Goal: Navigation & Orientation: Find specific page/section

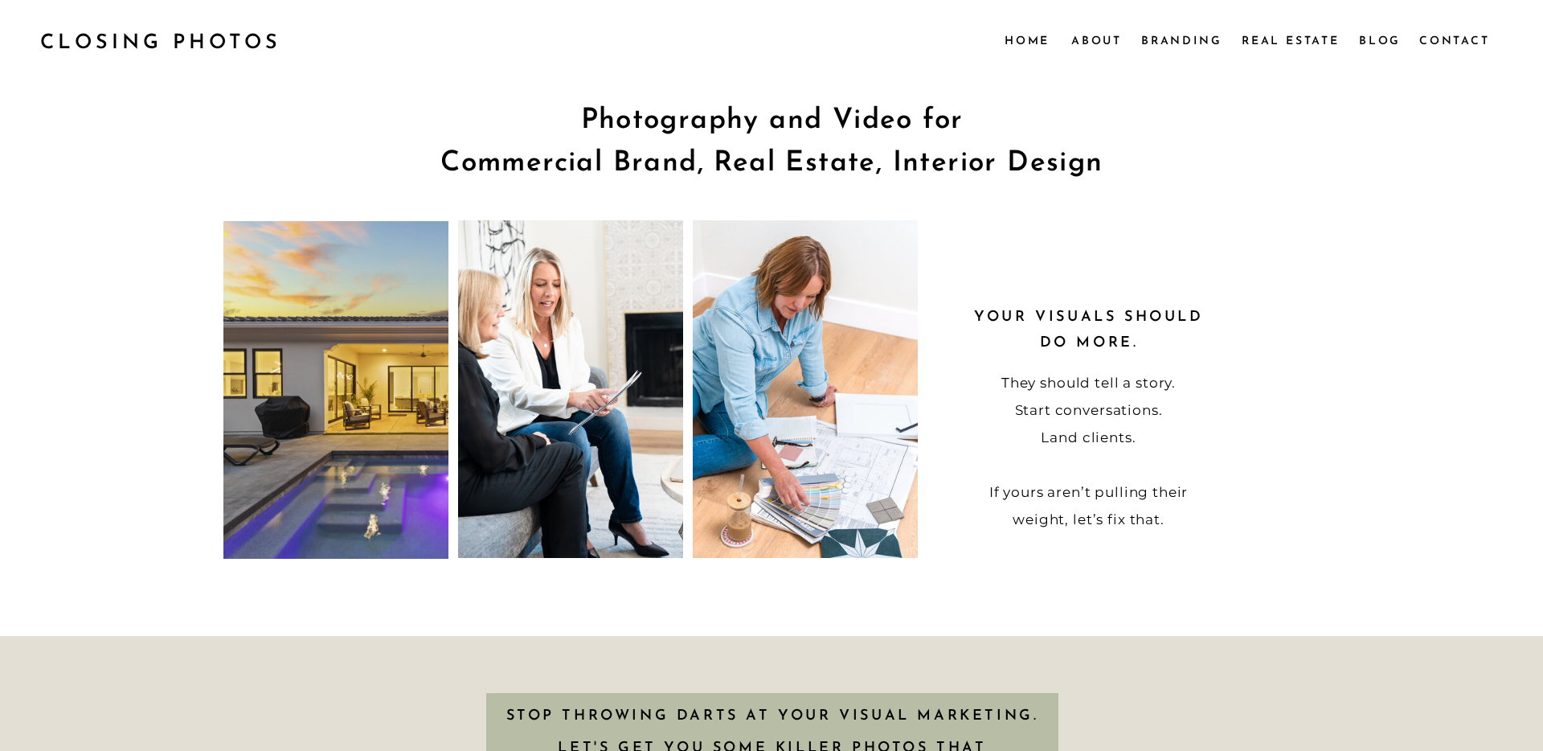
scroll to position [1, 0]
click at [1094, 41] on nav "About" at bounding box center [1095, 40] width 49 height 18
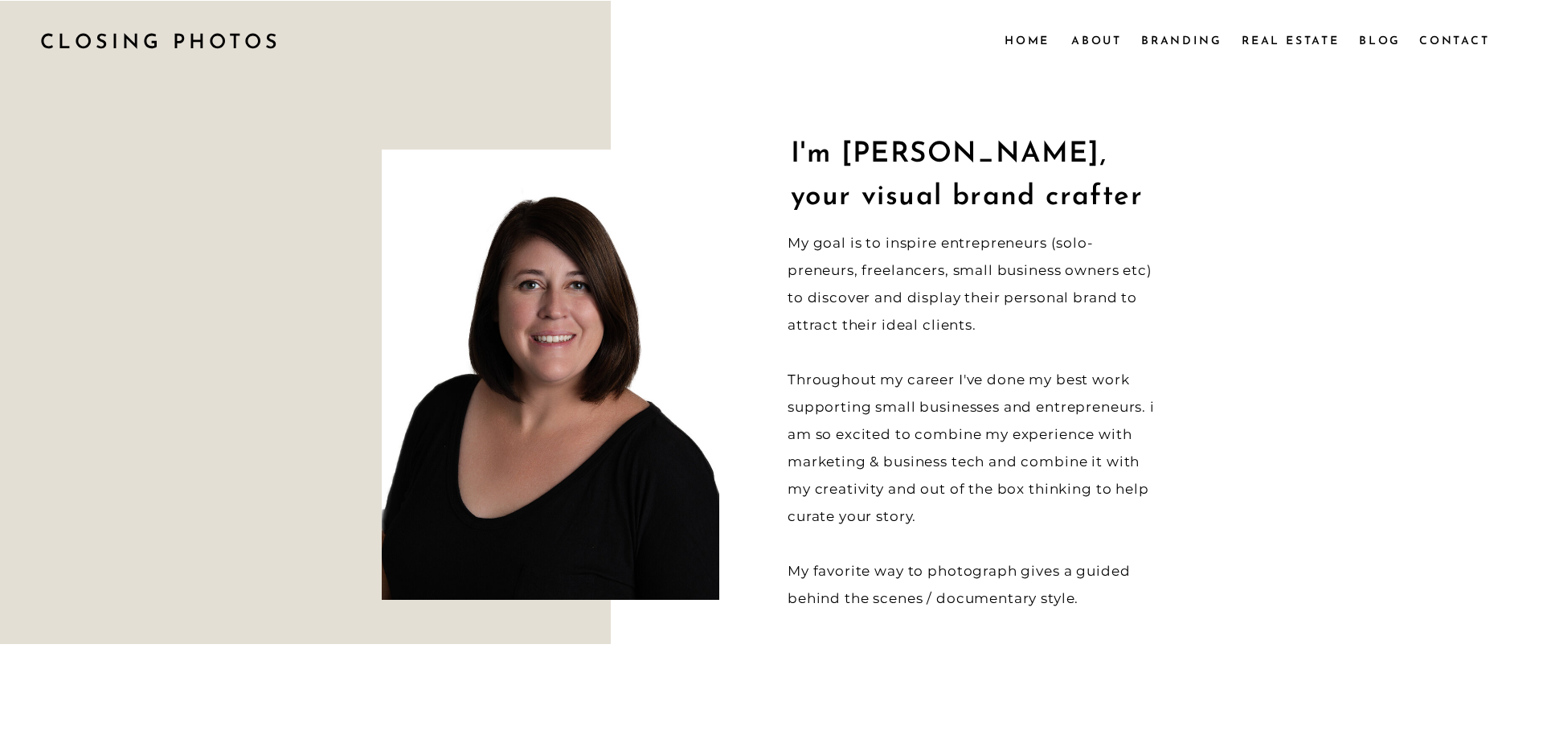
click at [1263, 43] on nav "Real Estate" at bounding box center [1292, 40] width 101 height 18
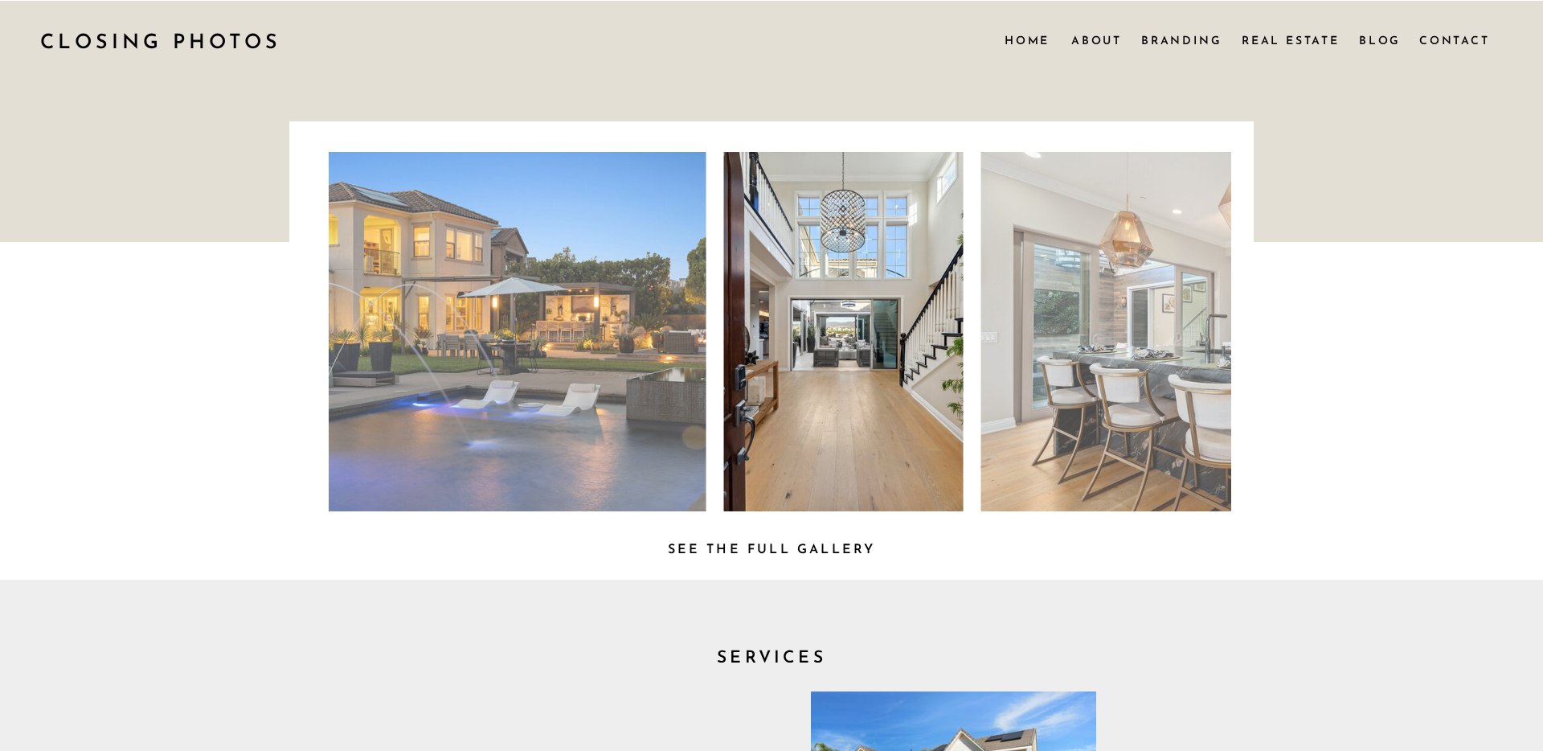
click at [755, 549] on h3 "See the full Gallery" at bounding box center [771, 546] width 244 height 17
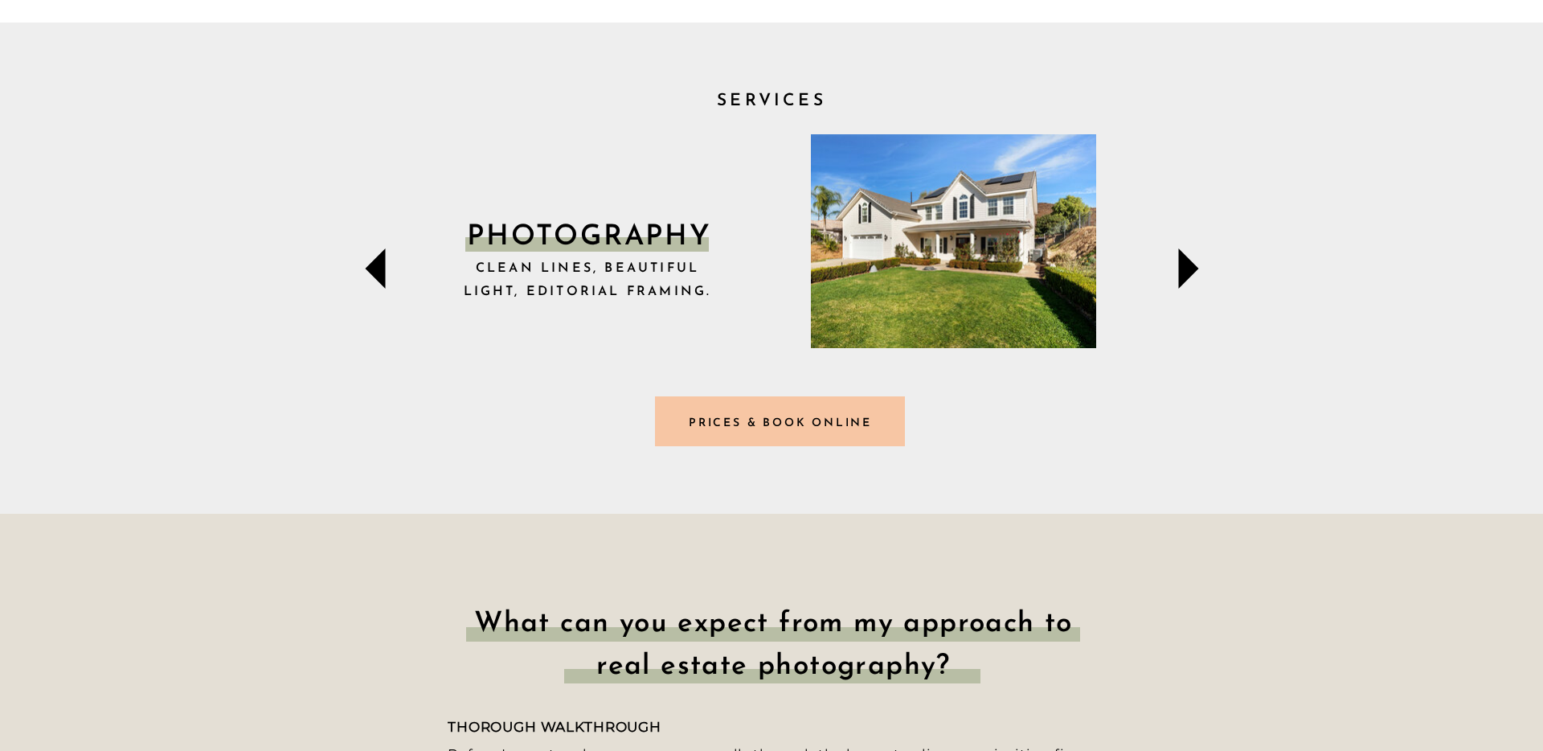
scroll to position [559, 0]
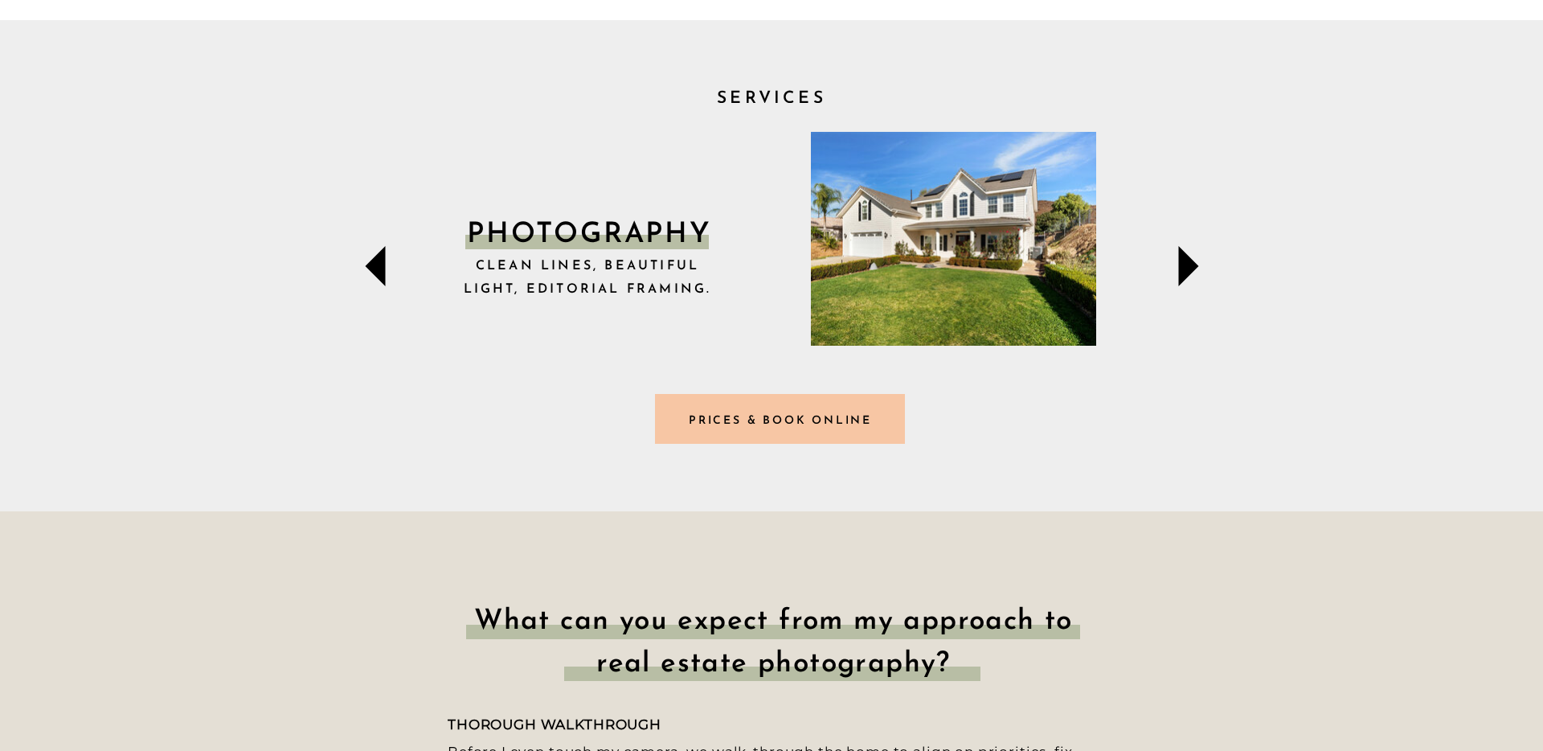
click at [1186, 274] on icon at bounding box center [1189, 266] width 20 height 40
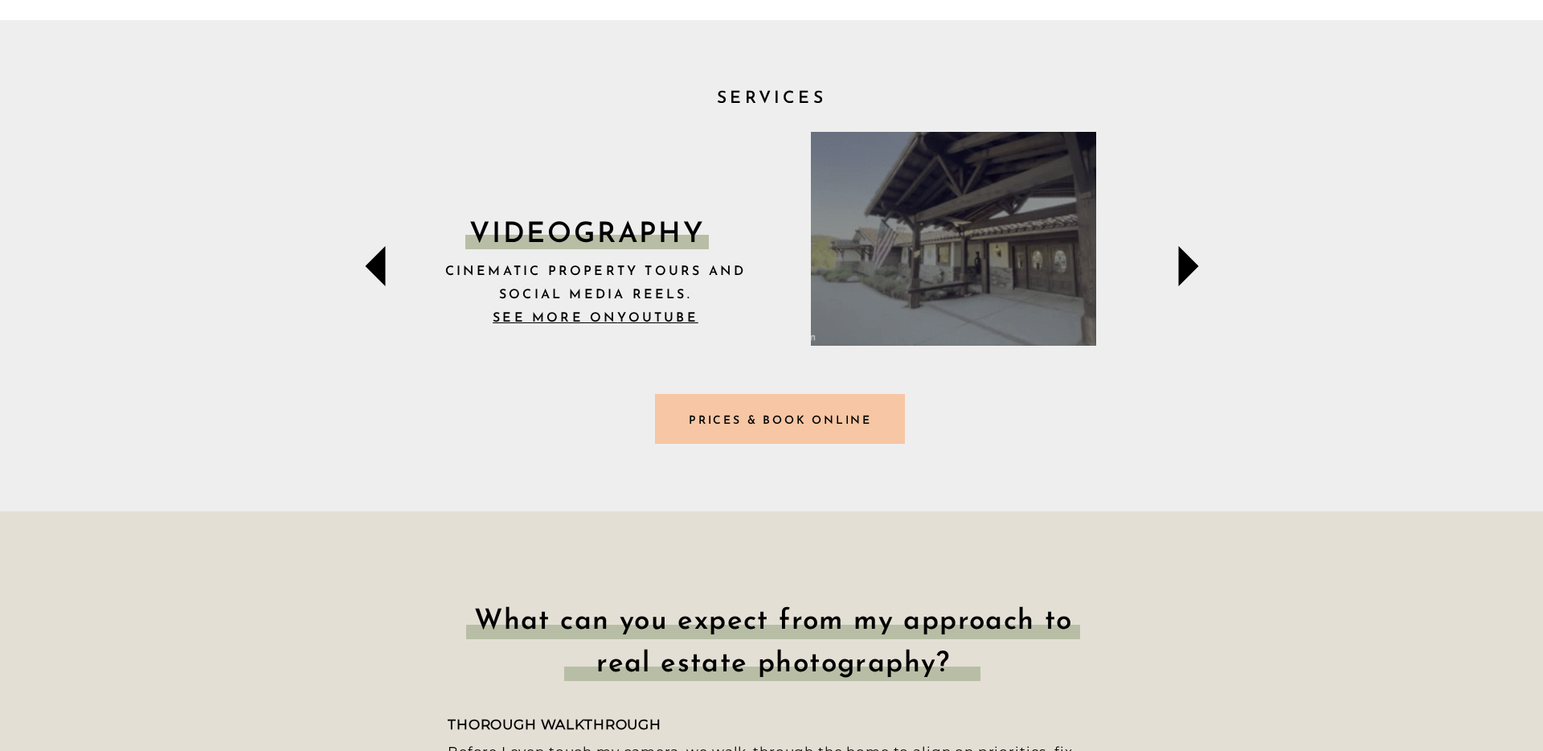
click at [1186, 274] on icon at bounding box center [1189, 266] width 20 height 40
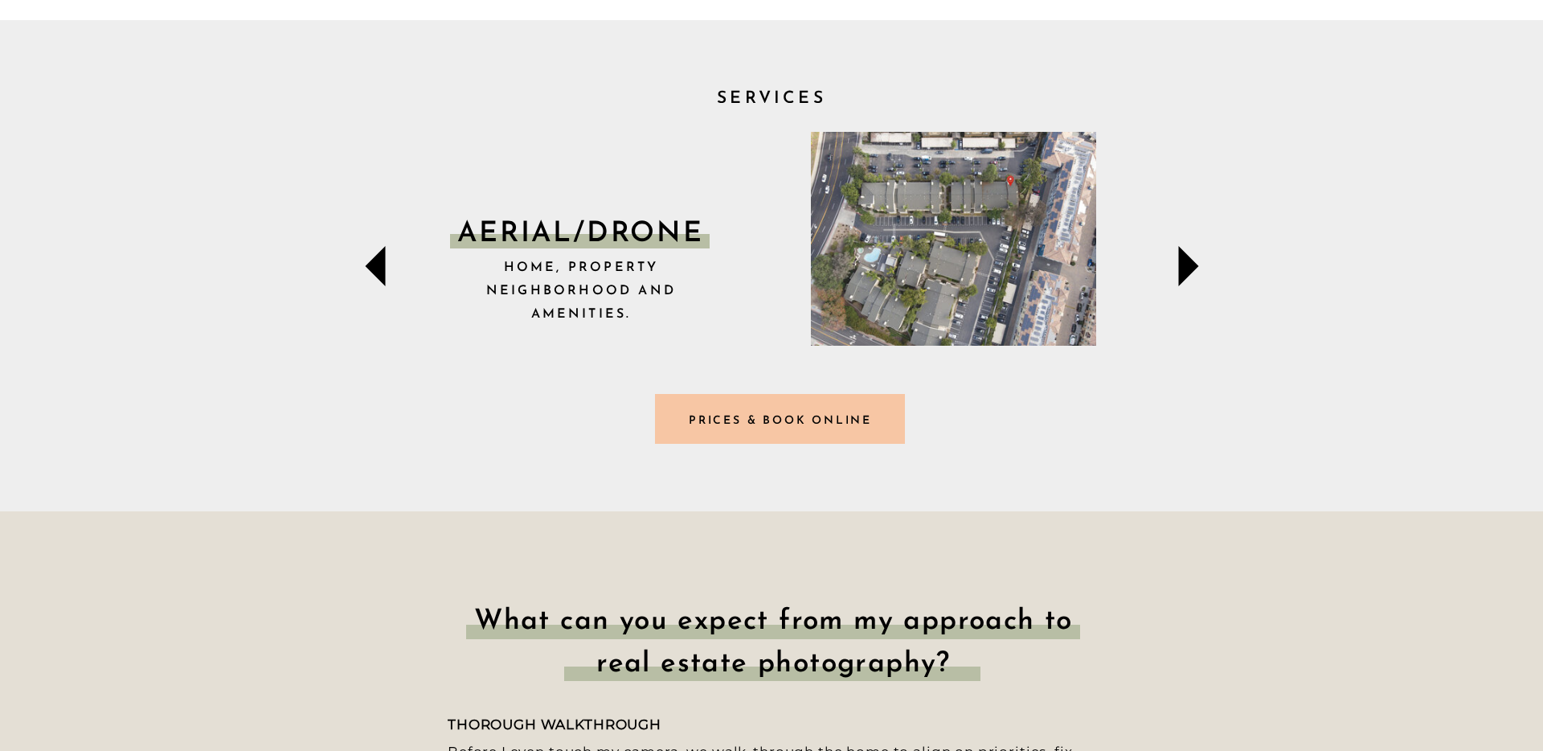
click at [1186, 274] on icon at bounding box center [1189, 266] width 20 height 40
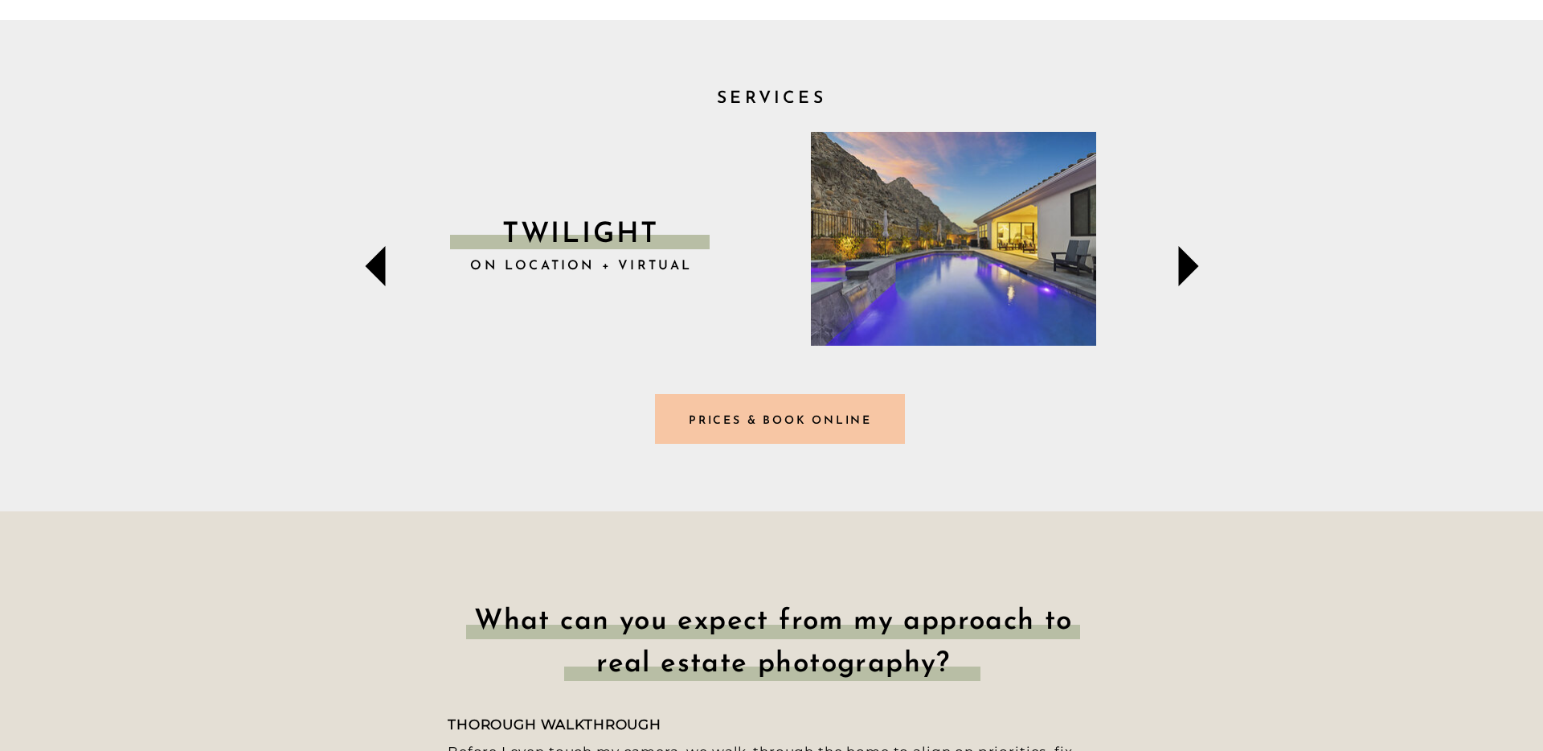
click at [1186, 274] on icon at bounding box center [1189, 266] width 20 height 40
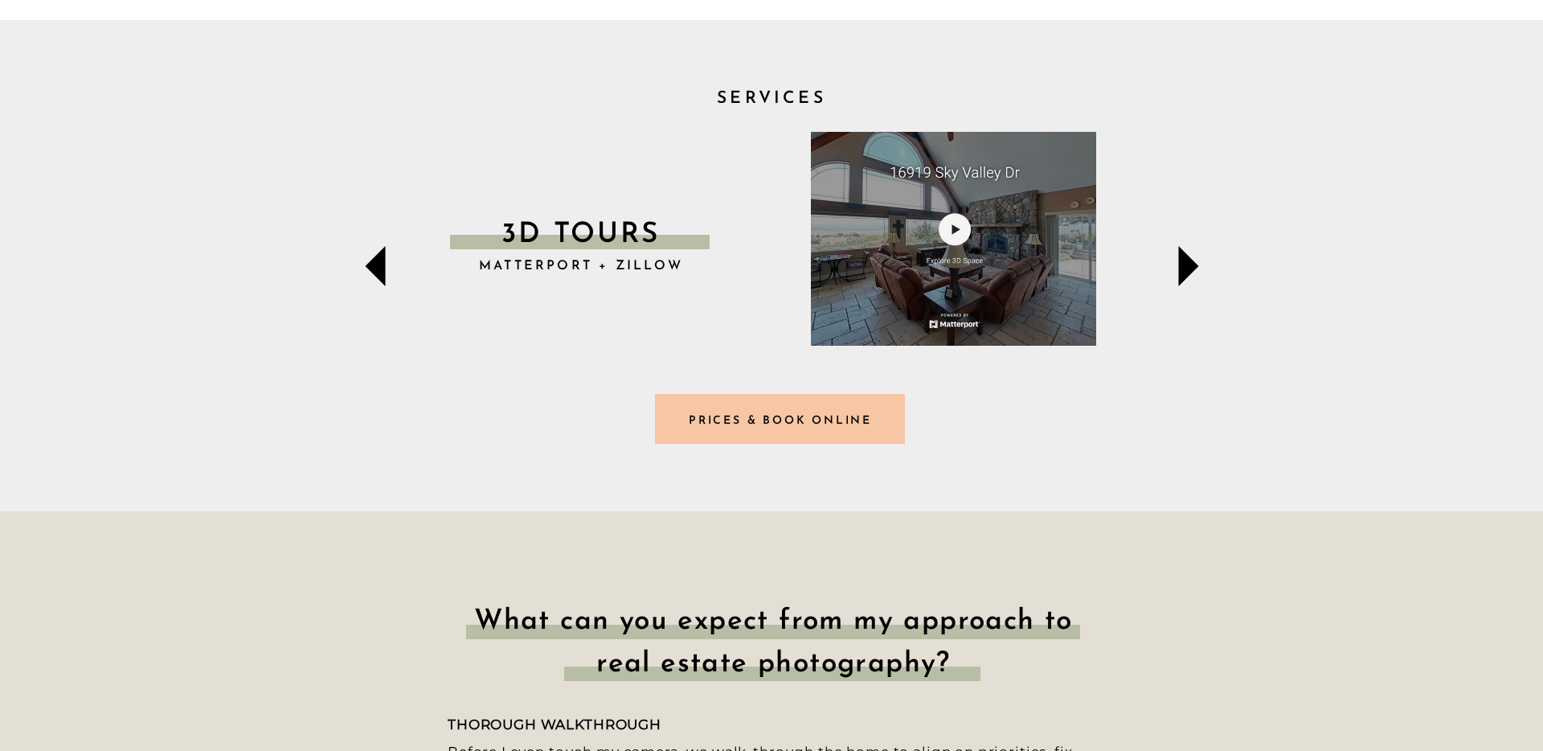
click at [1186, 274] on icon at bounding box center [1189, 266] width 20 height 40
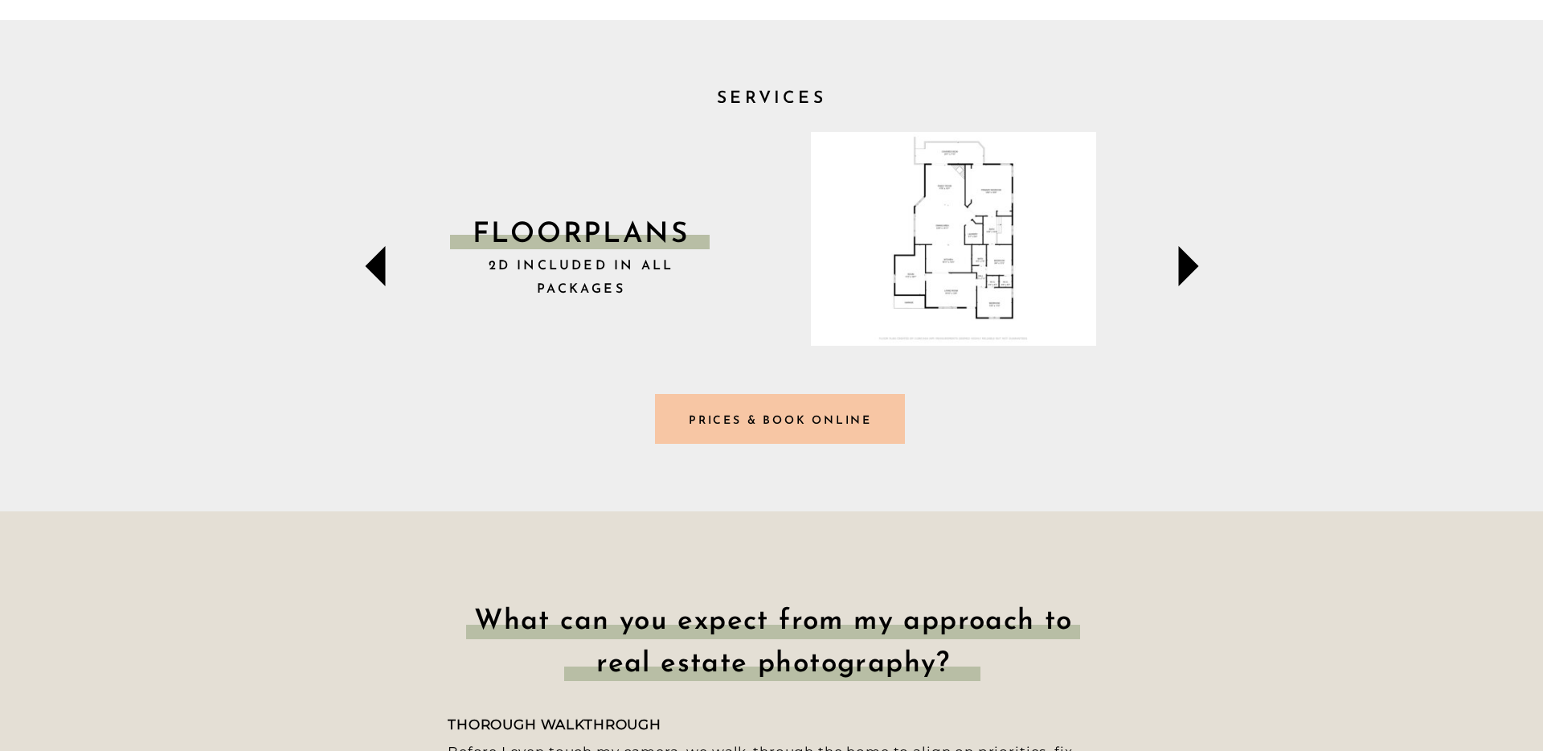
click at [1186, 274] on icon at bounding box center [1189, 266] width 20 height 40
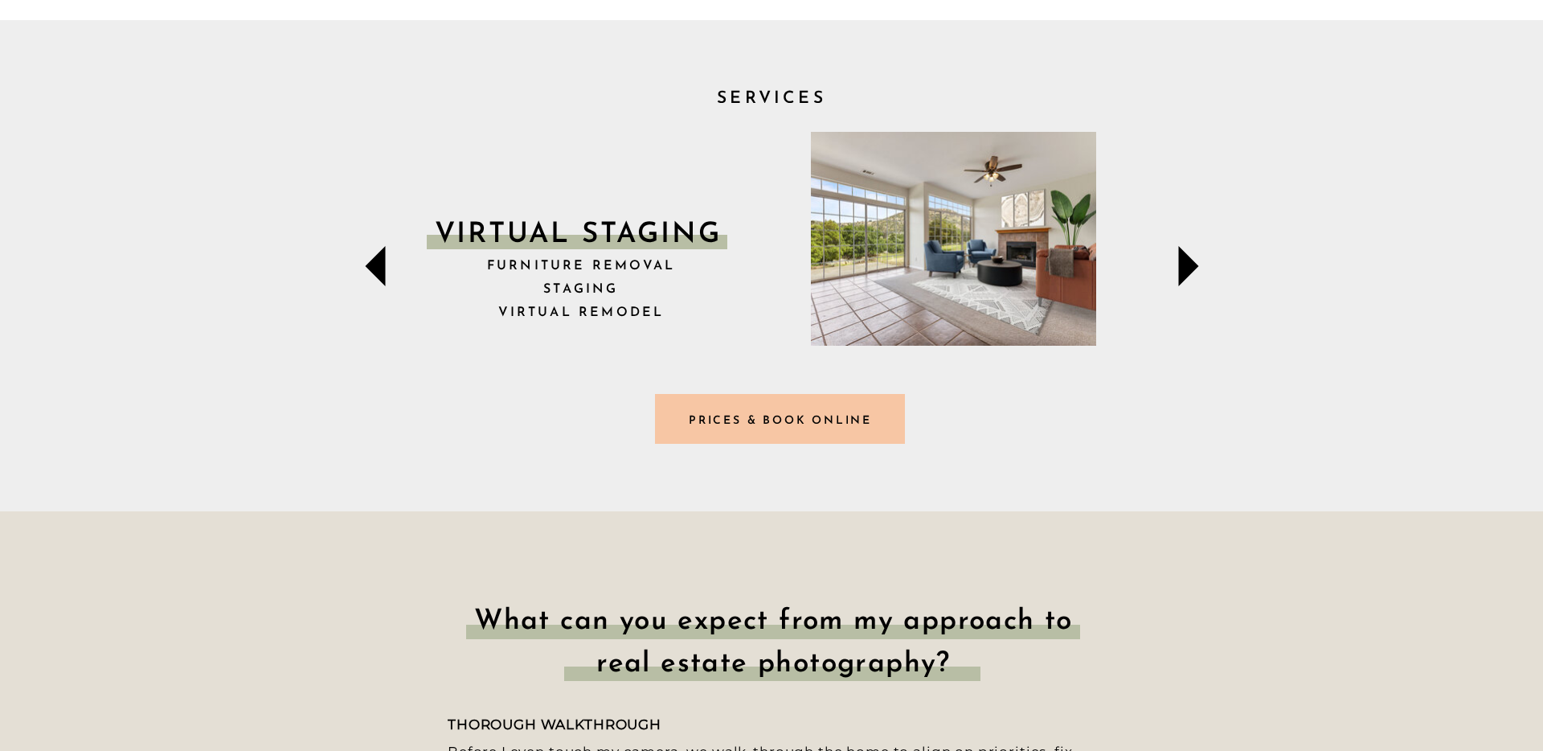
click at [1186, 274] on icon at bounding box center [1189, 266] width 20 height 40
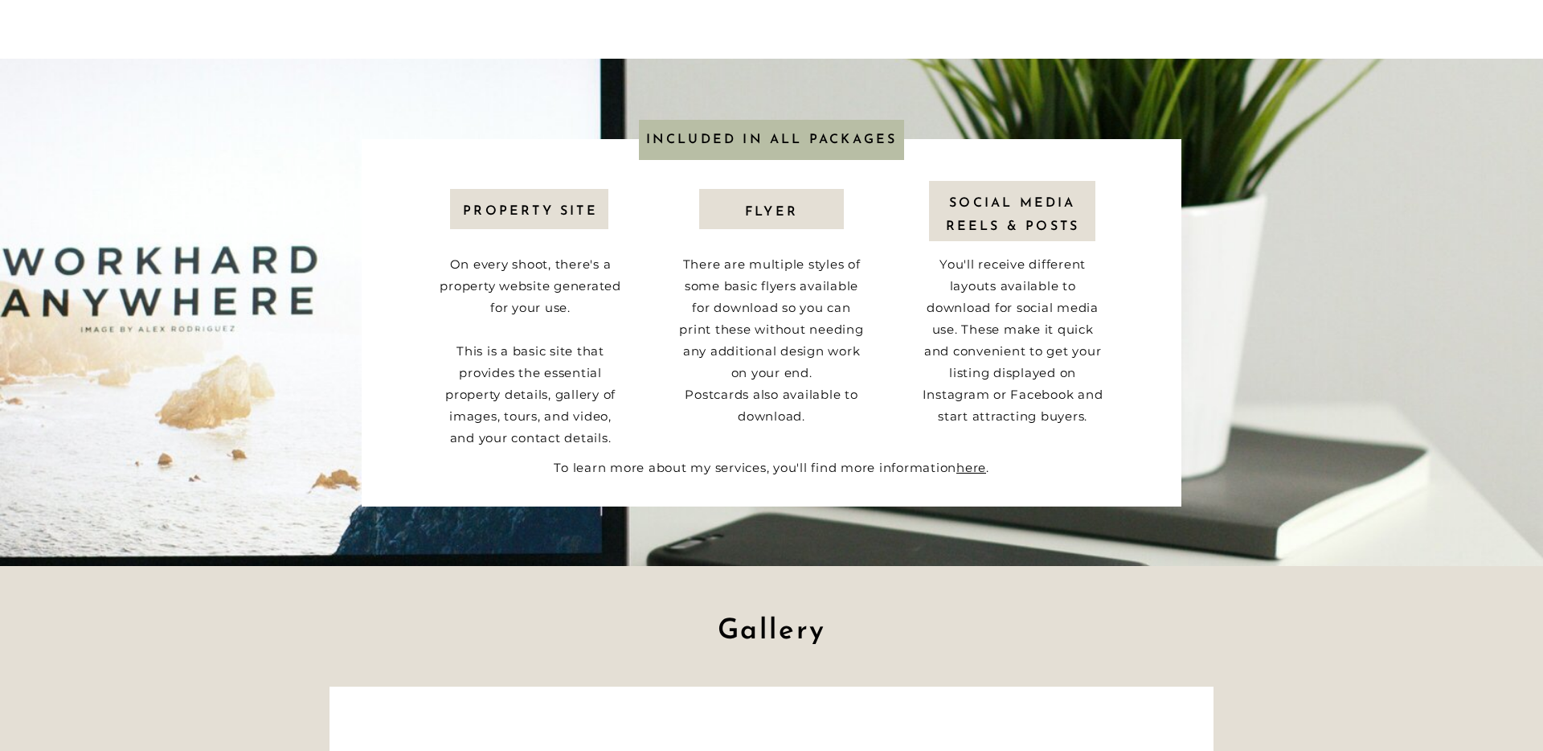
scroll to position [2409, 0]
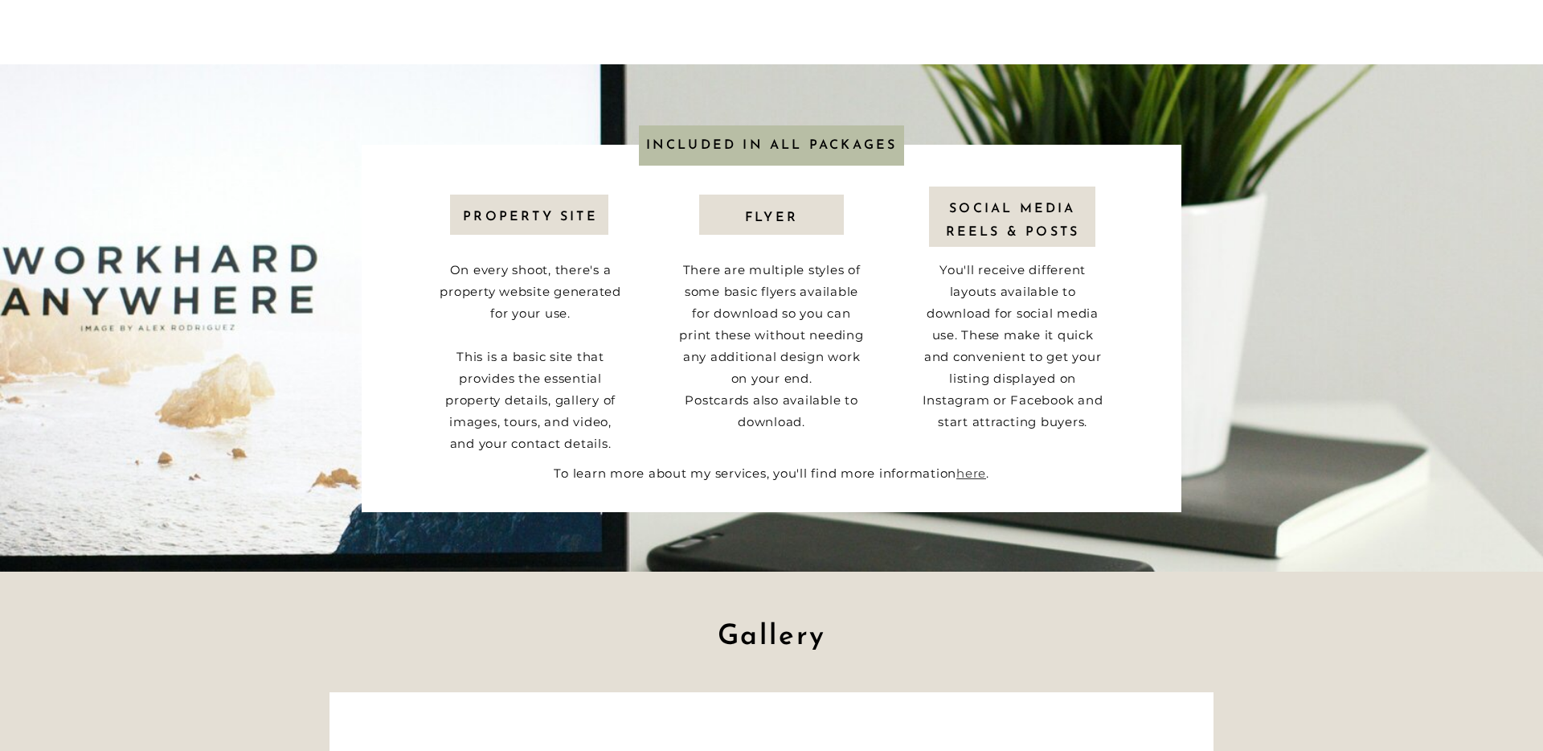
click at [975, 473] on link "here" at bounding box center [971, 472] width 30 height 15
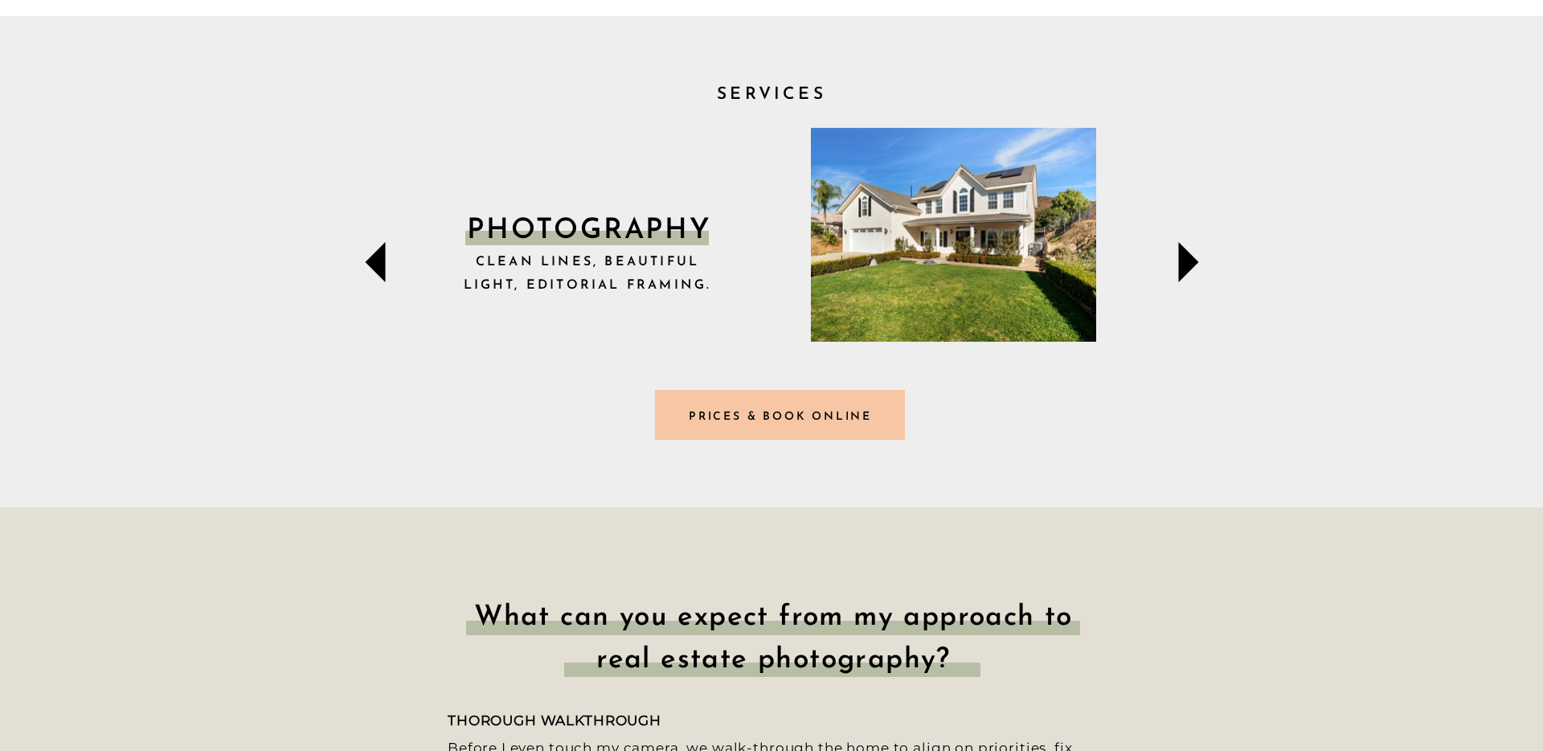
scroll to position [564, 0]
click at [804, 415] on h3 "Prices & Book online" at bounding box center [780, 414] width 235 height 17
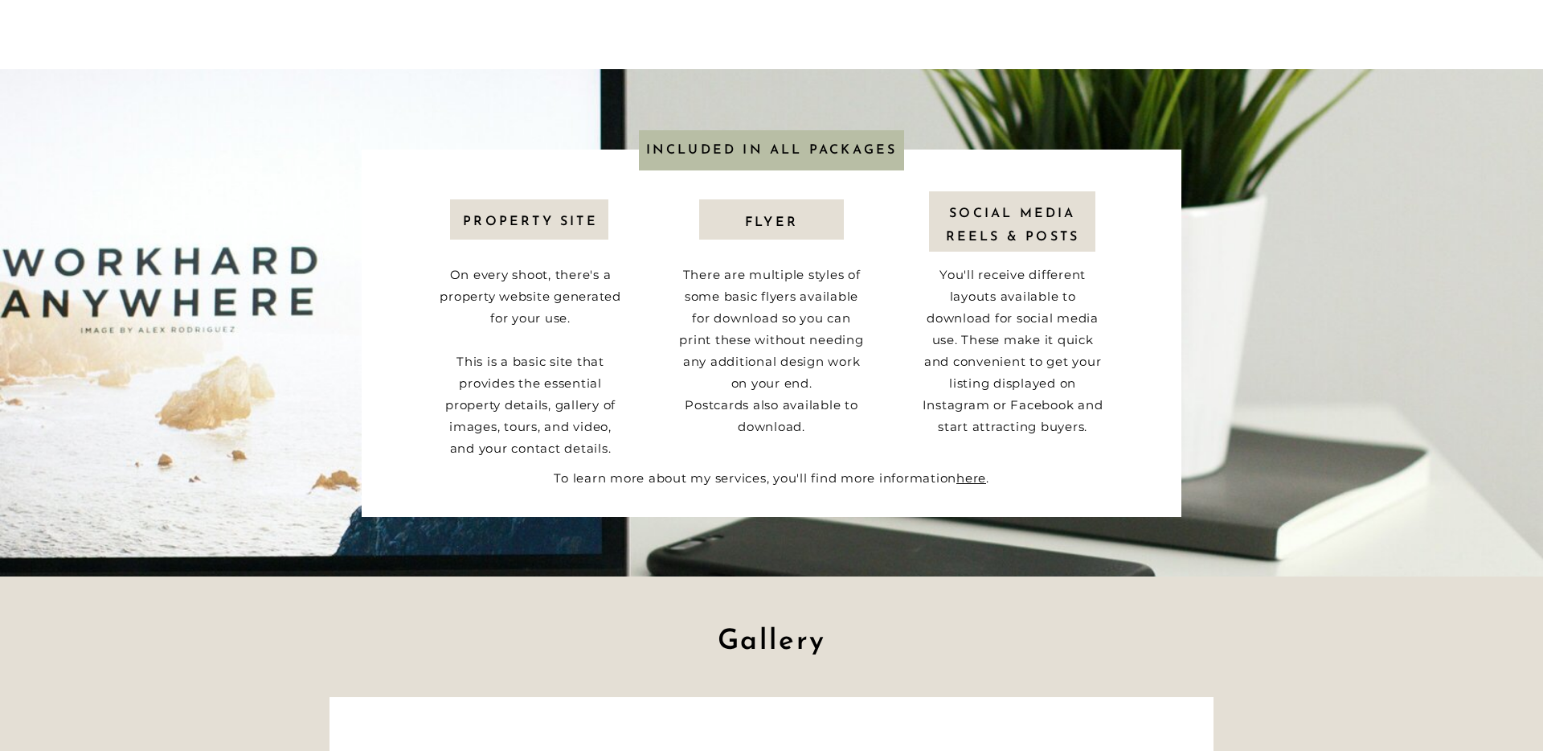
scroll to position [2403, 0]
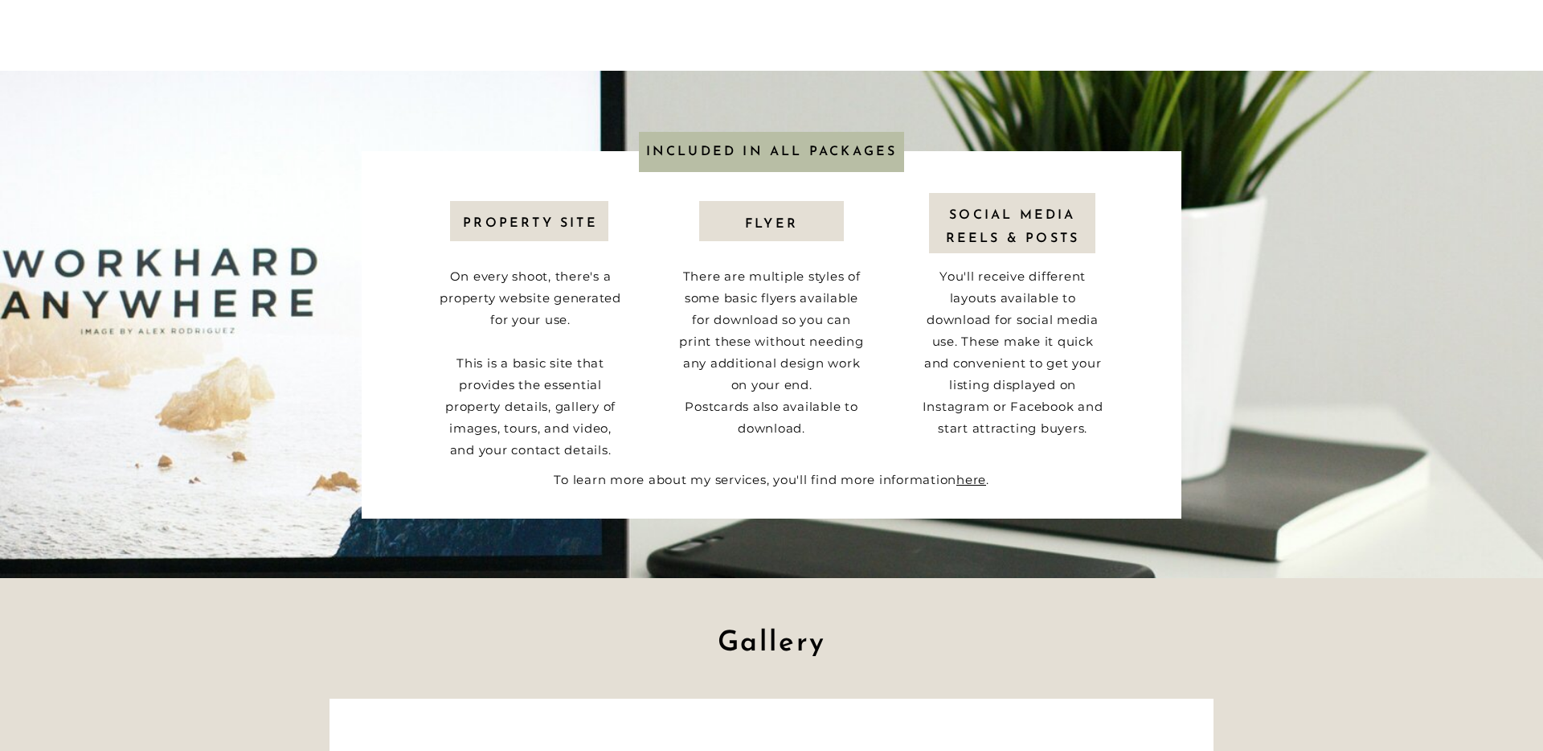
click at [555, 220] on h3 "Property site" at bounding box center [530, 221] width 145 height 19
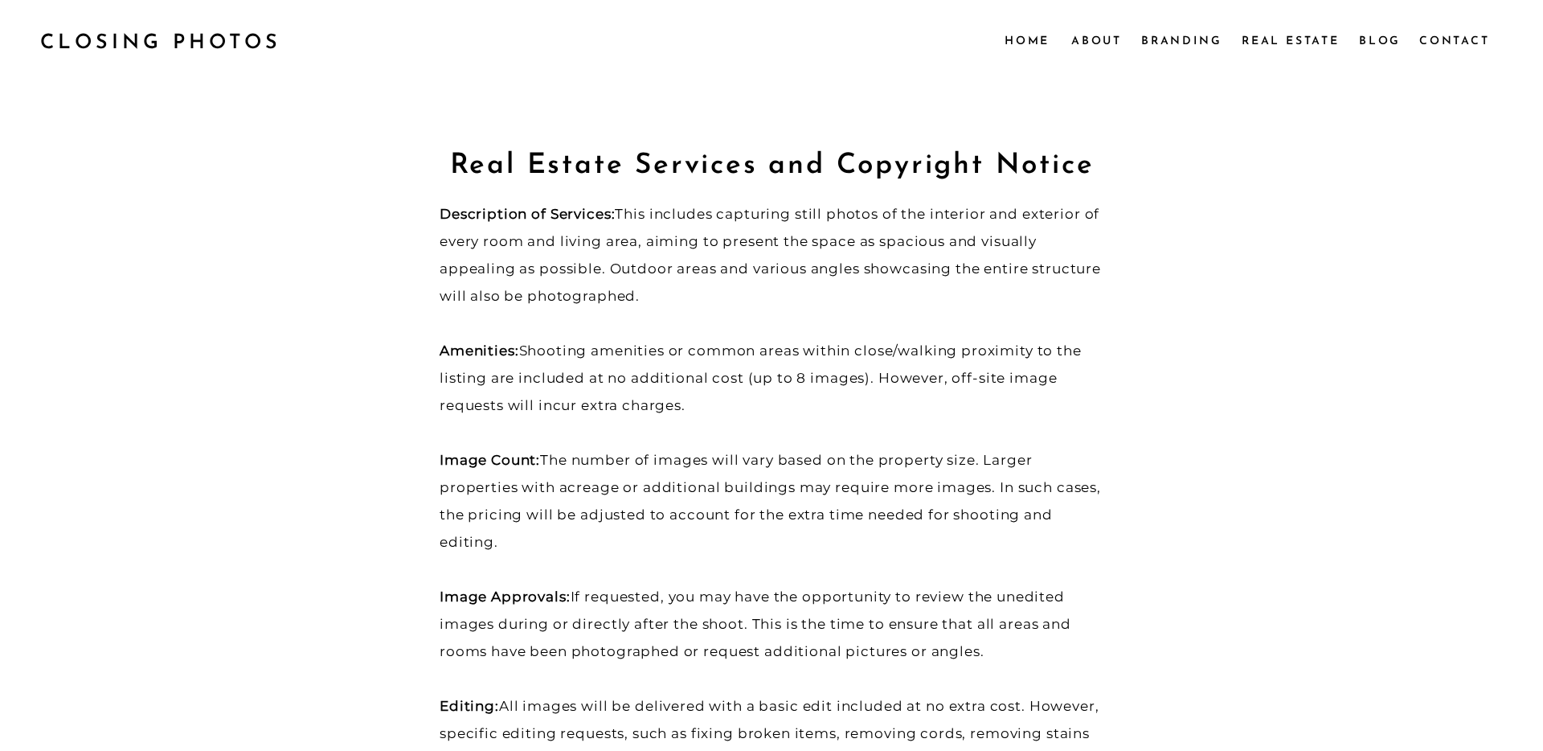
scroll to position [6, 0]
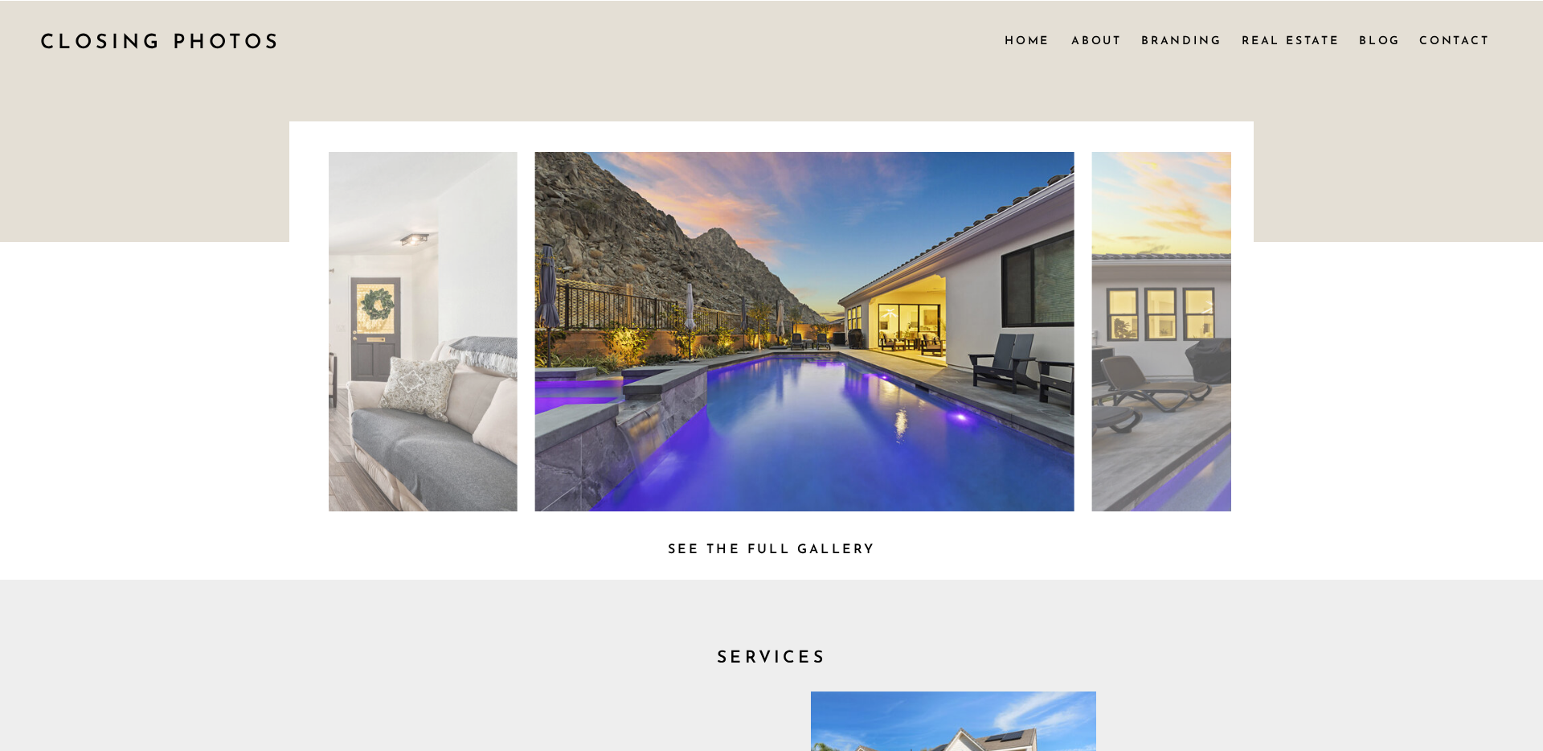
click at [1094, 39] on nav "About" at bounding box center [1095, 40] width 49 height 18
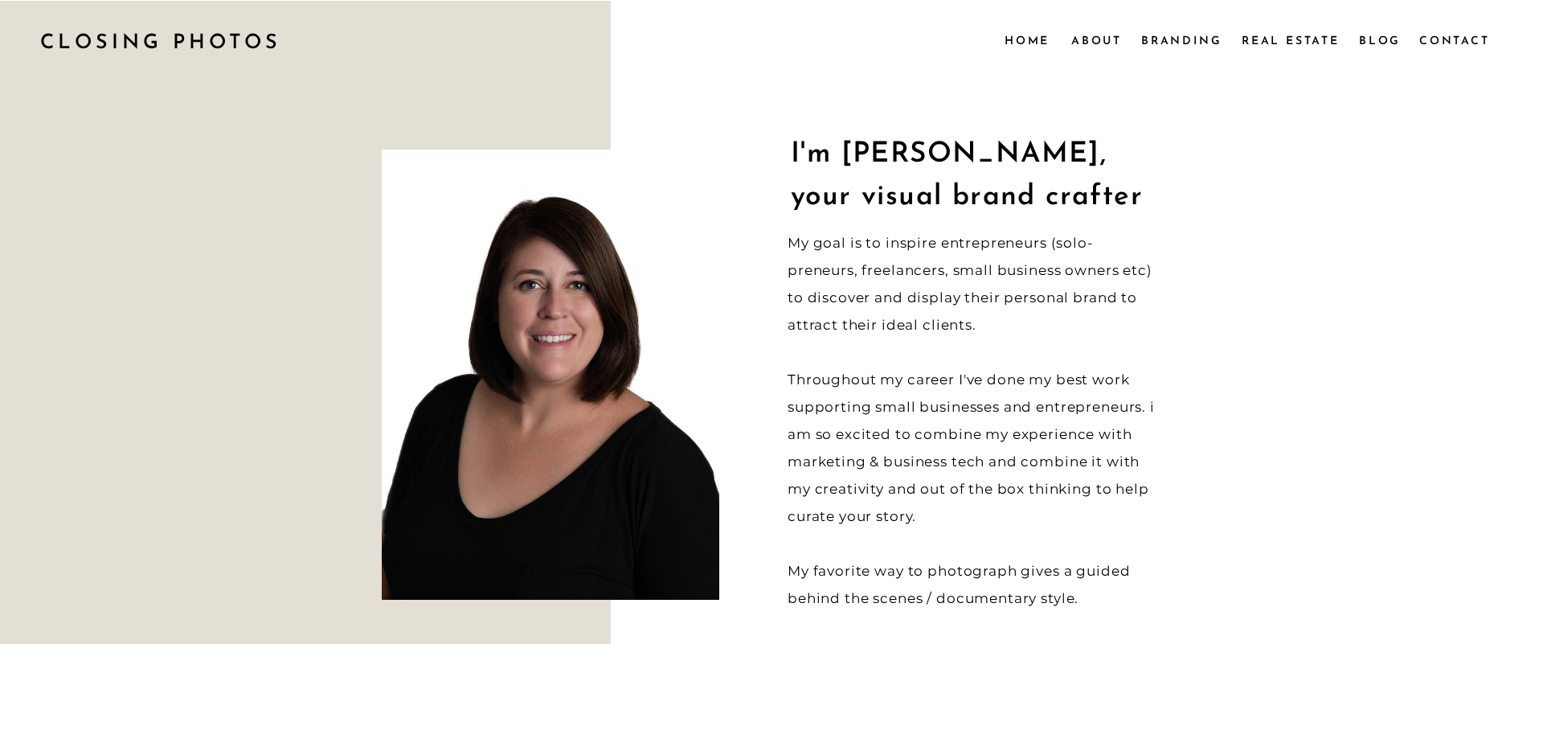
click at [1175, 41] on nav "Branding" at bounding box center [1182, 40] width 82 height 18
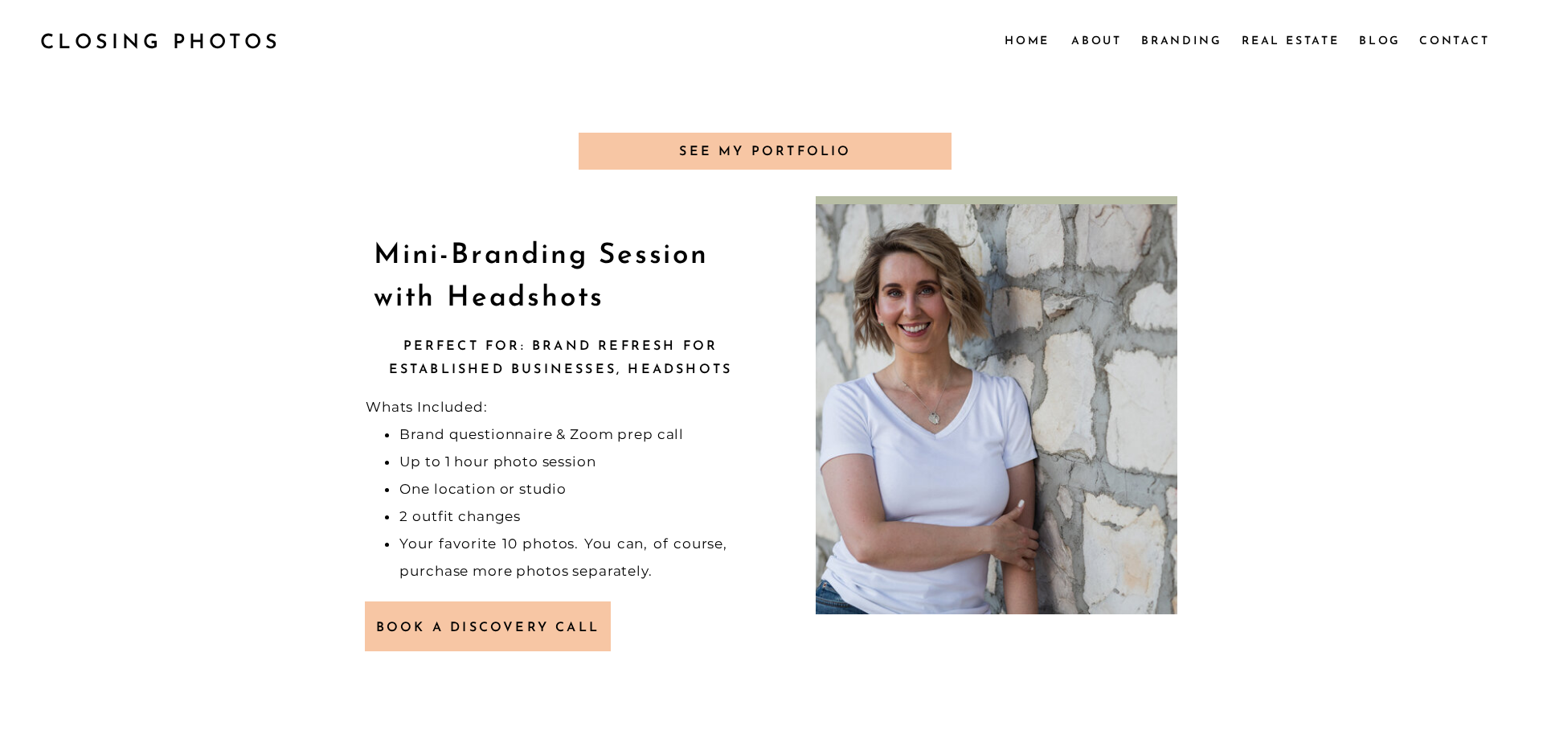
click at [1263, 39] on nav "Real Estate" at bounding box center [1292, 40] width 101 height 18
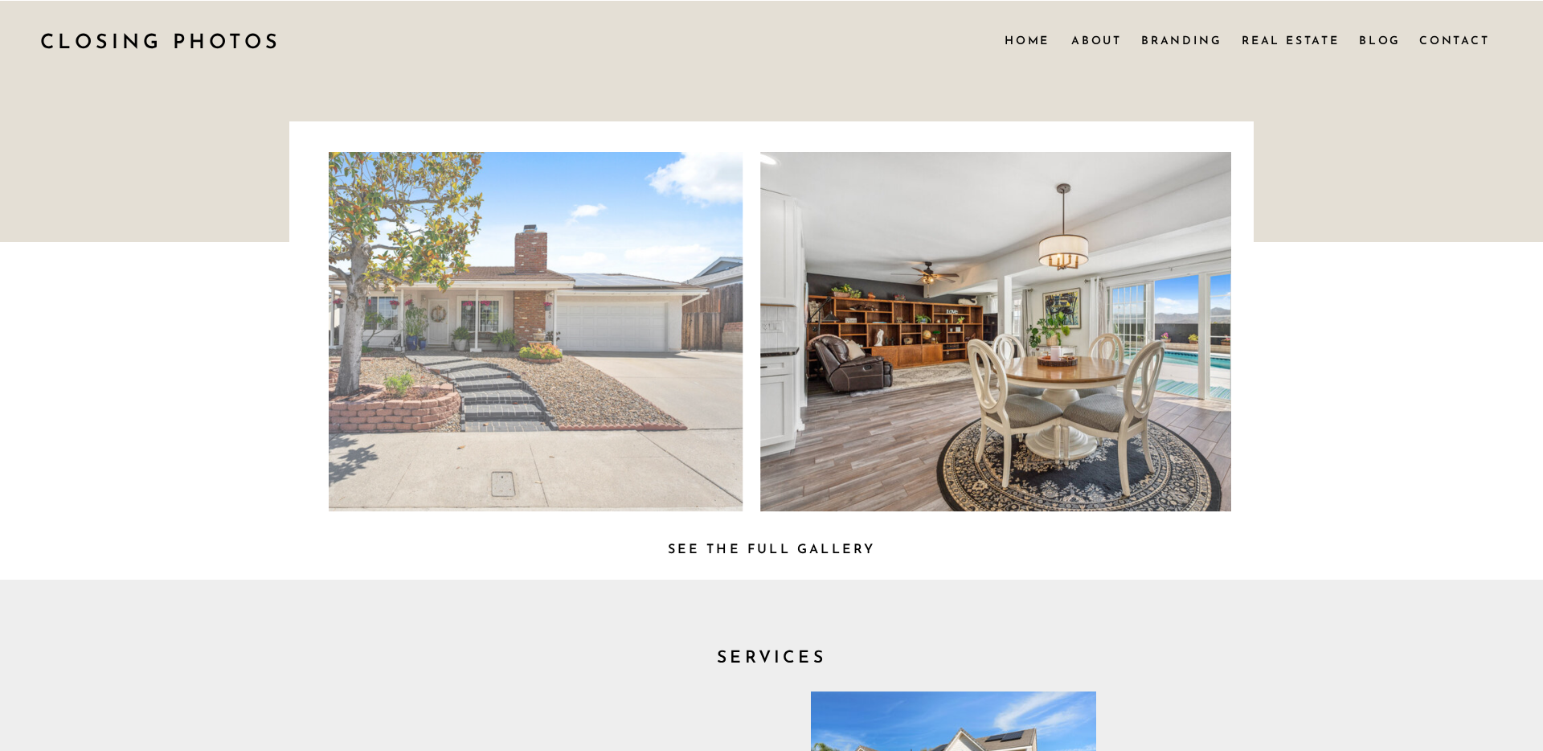
click at [1014, 43] on nav "Home" at bounding box center [1026, 40] width 45 height 18
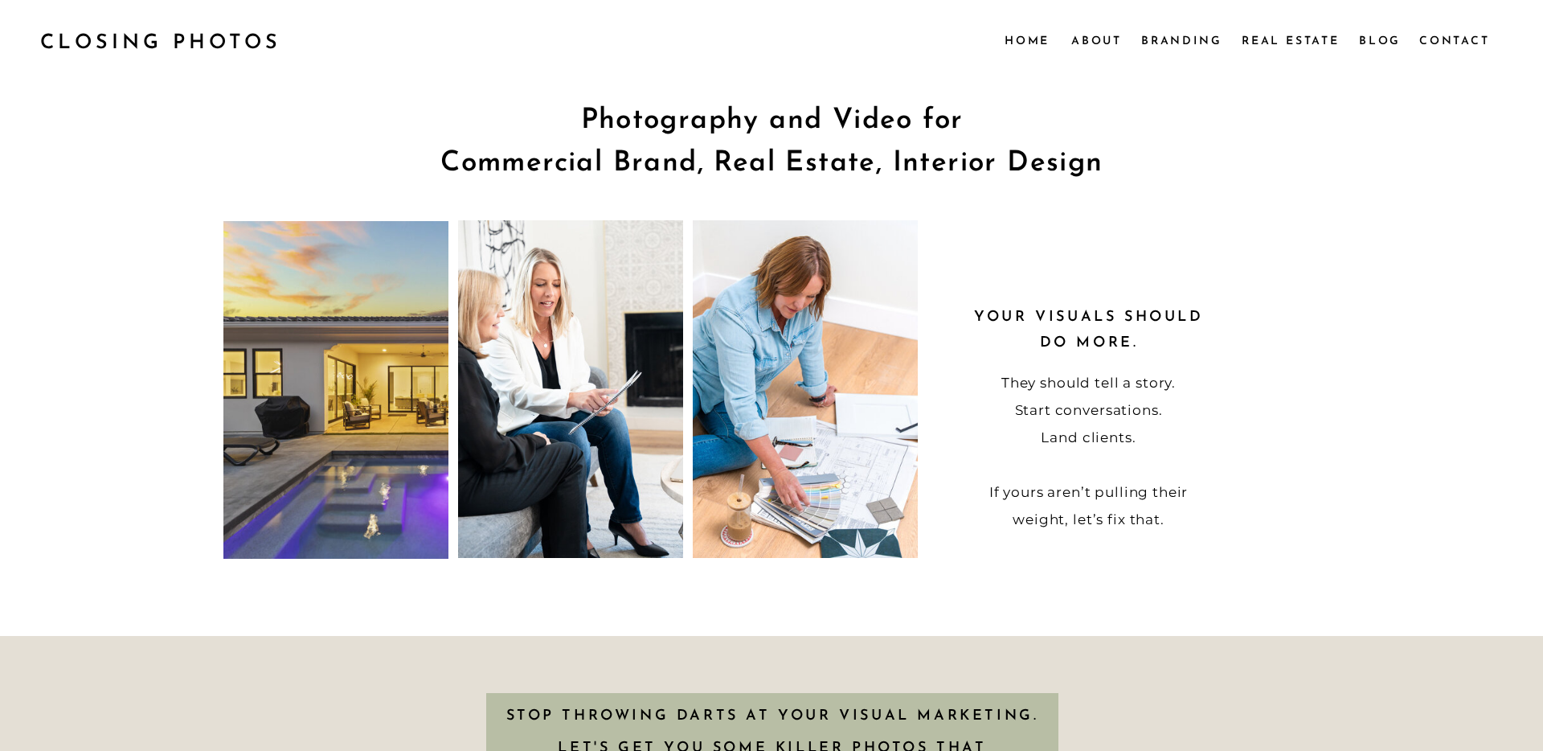
click at [1111, 37] on nav "About" at bounding box center [1095, 40] width 49 height 18
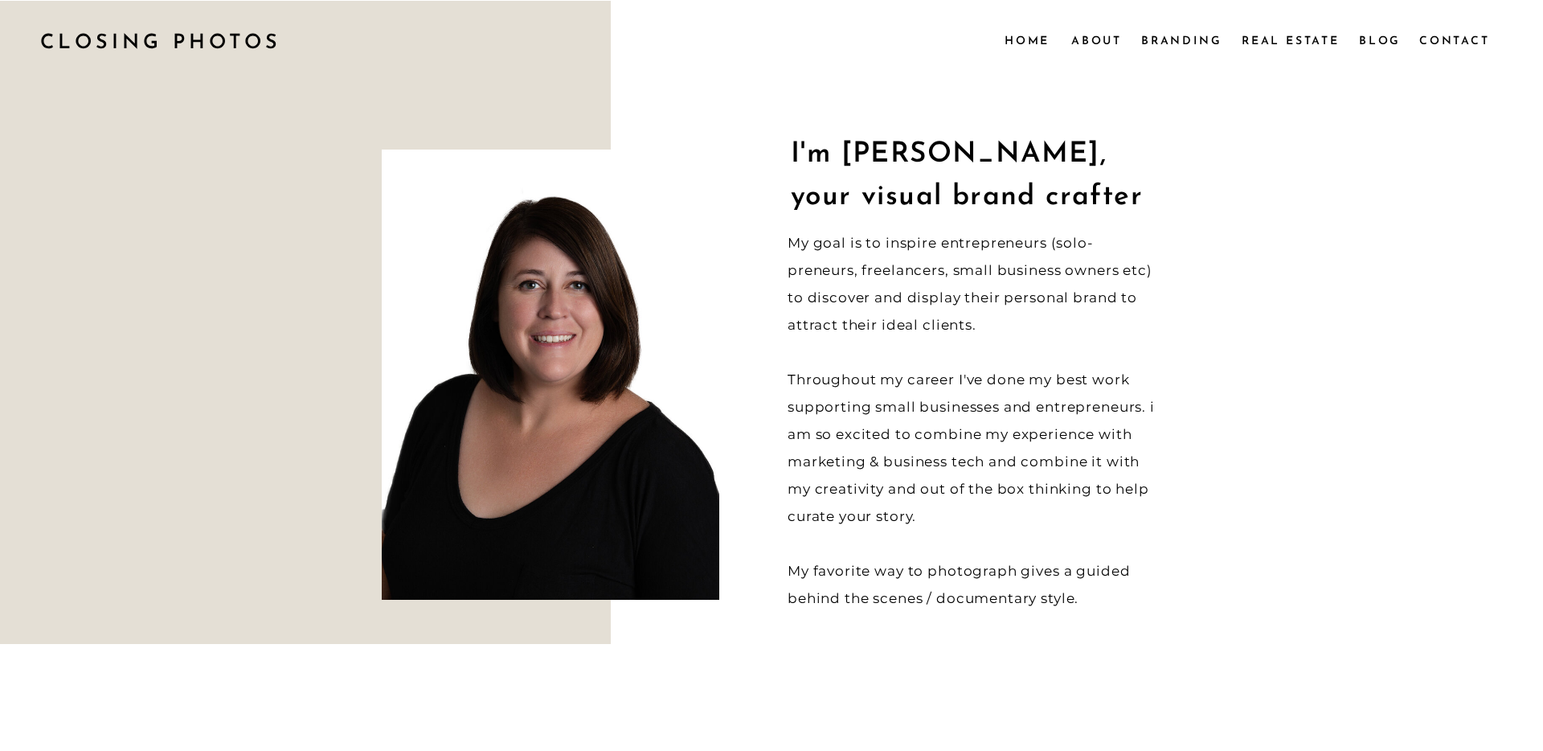
scroll to position [1, 0]
click at [1251, 35] on nav "Real Estate" at bounding box center [1292, 40] width 101 height 18
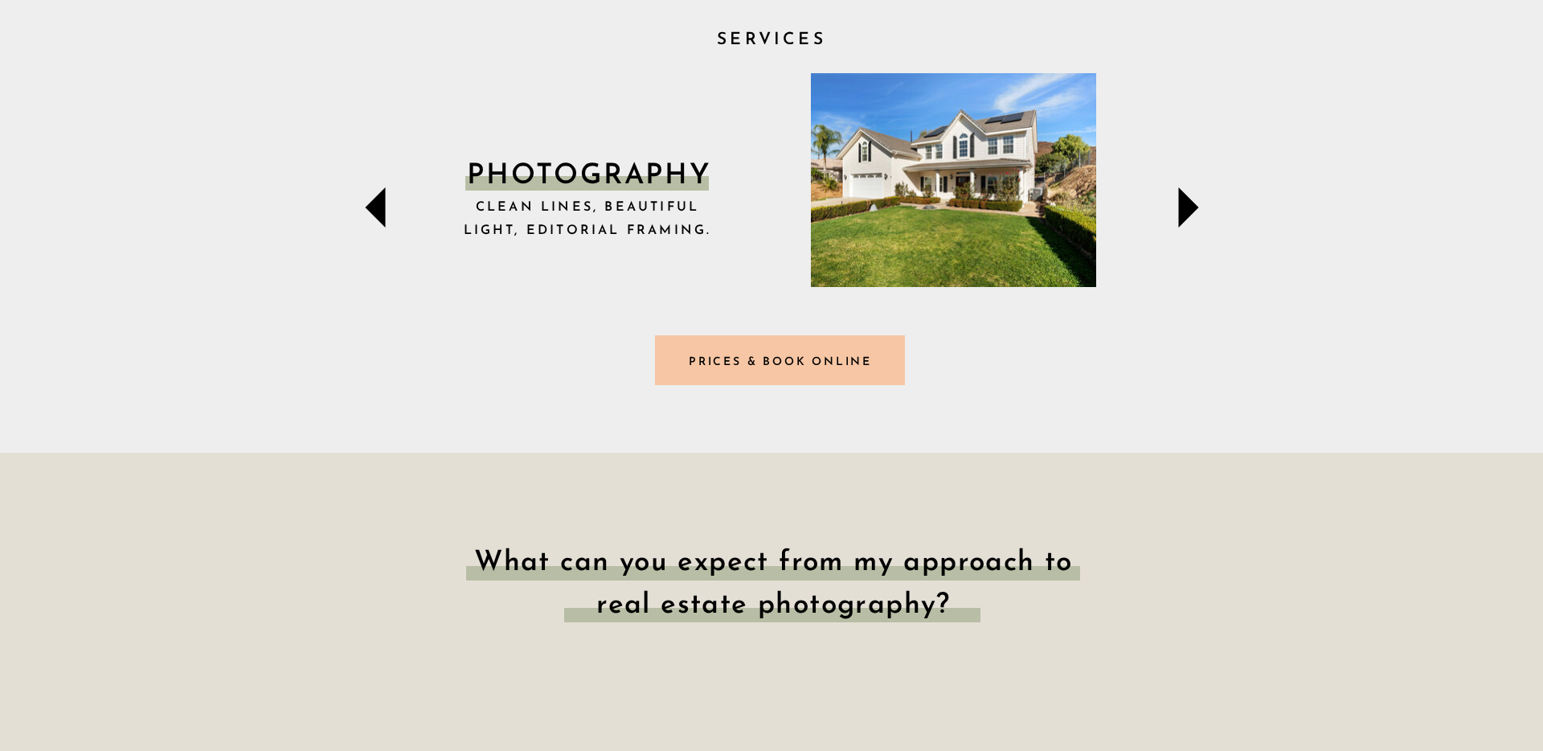
scroll to position [617, 0]
click at [1163, 214] on icon at bounding box center [1188, 208] width 80 height 80
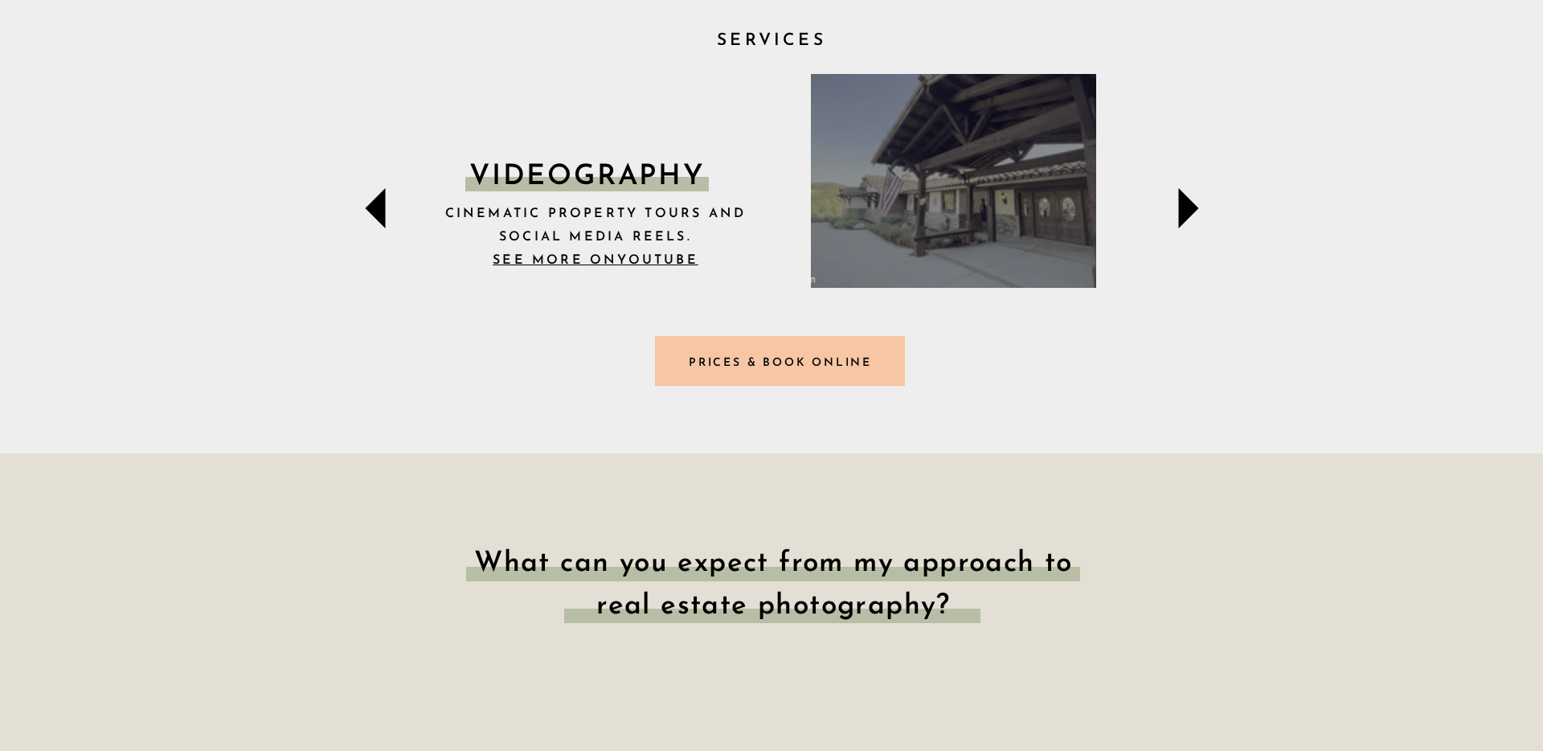
click at [1175, 218] on icon at bounding box center [1188, 208] width 80 height 80
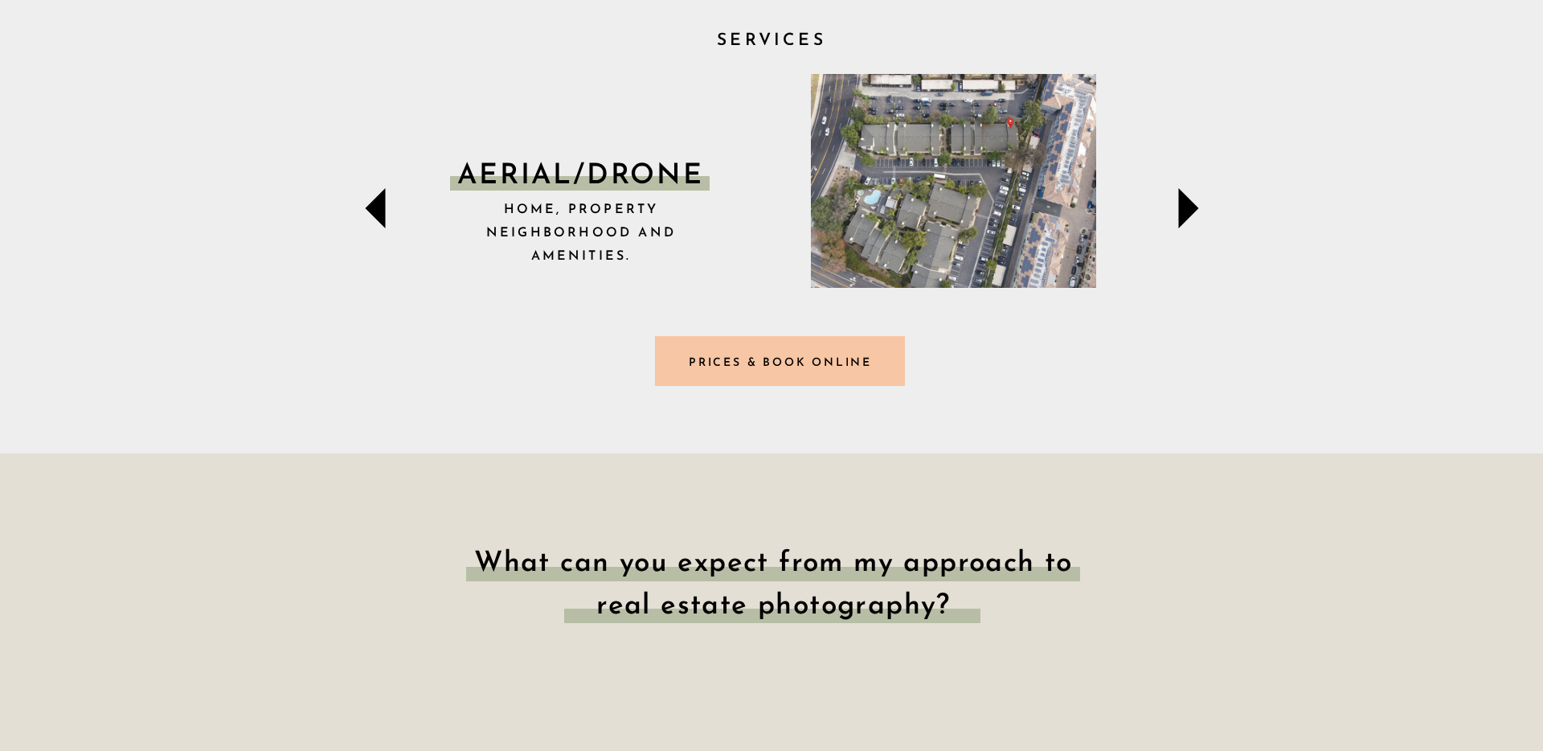
click at [1175, 218] on icon at bounding box center [1188, 208] width 80 height 80
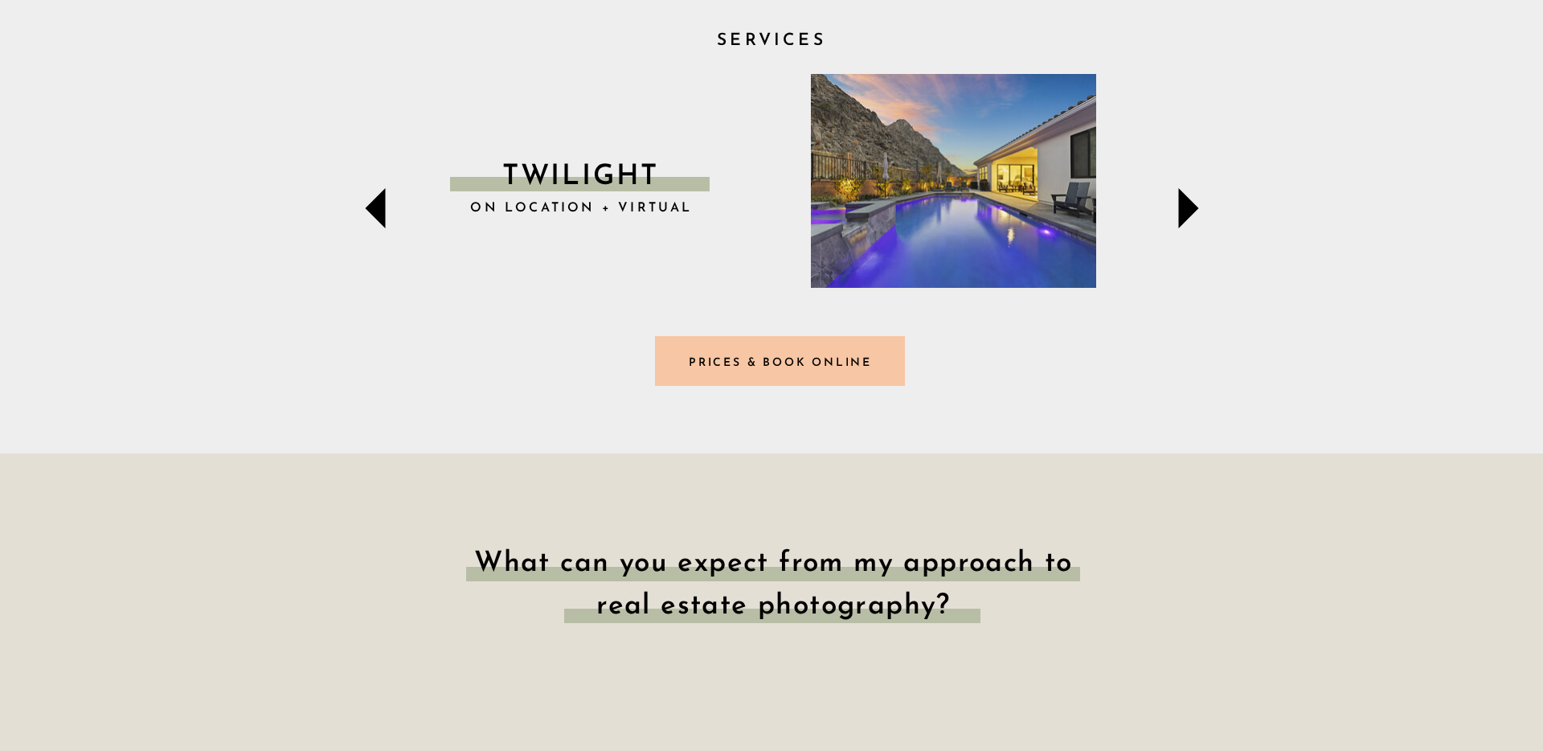
click at [1175, 218] on icon at bounding box center [1188, 208] width 80 height 80
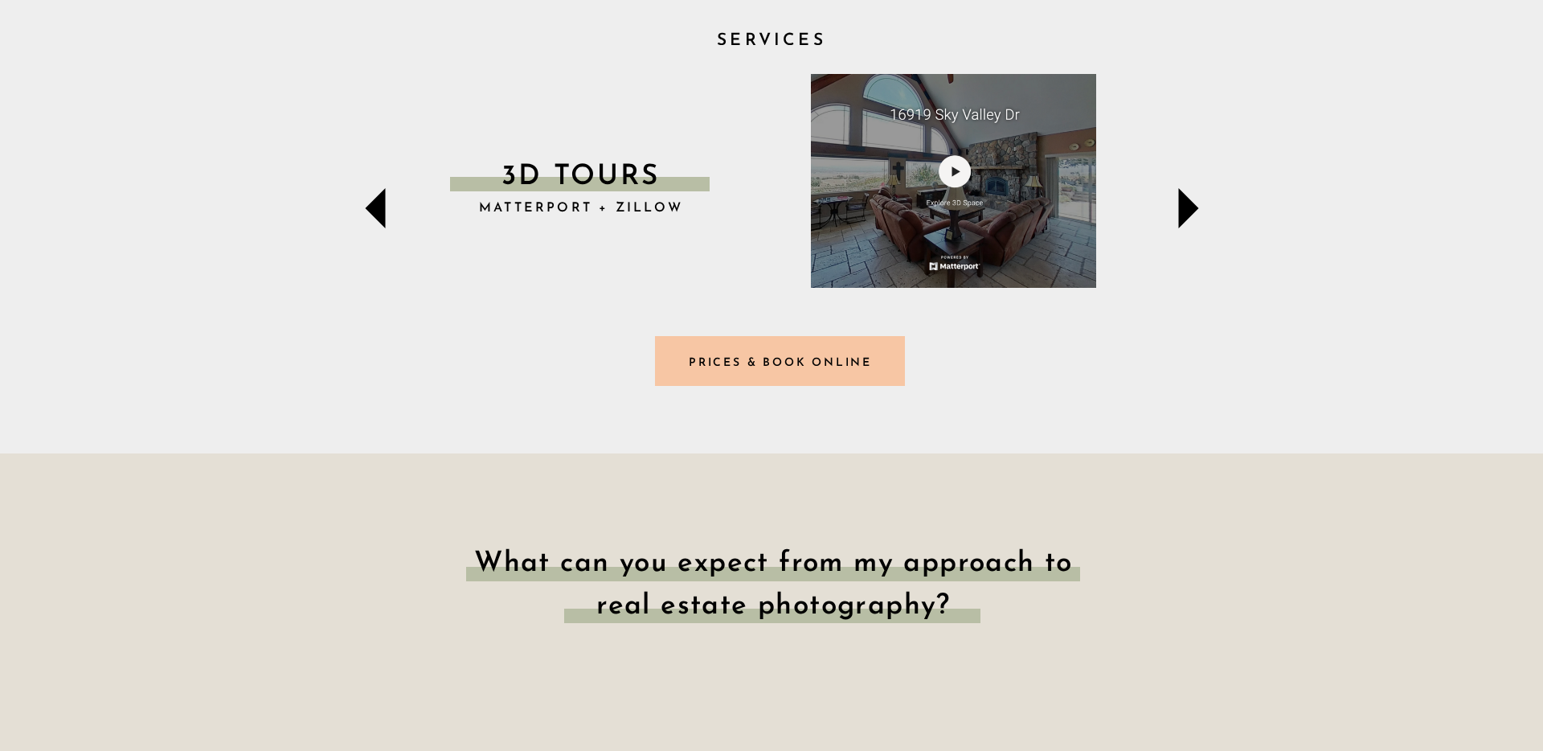
click at [1175, 218] on icon at bounding box center [1188, 208] width 80 height 80
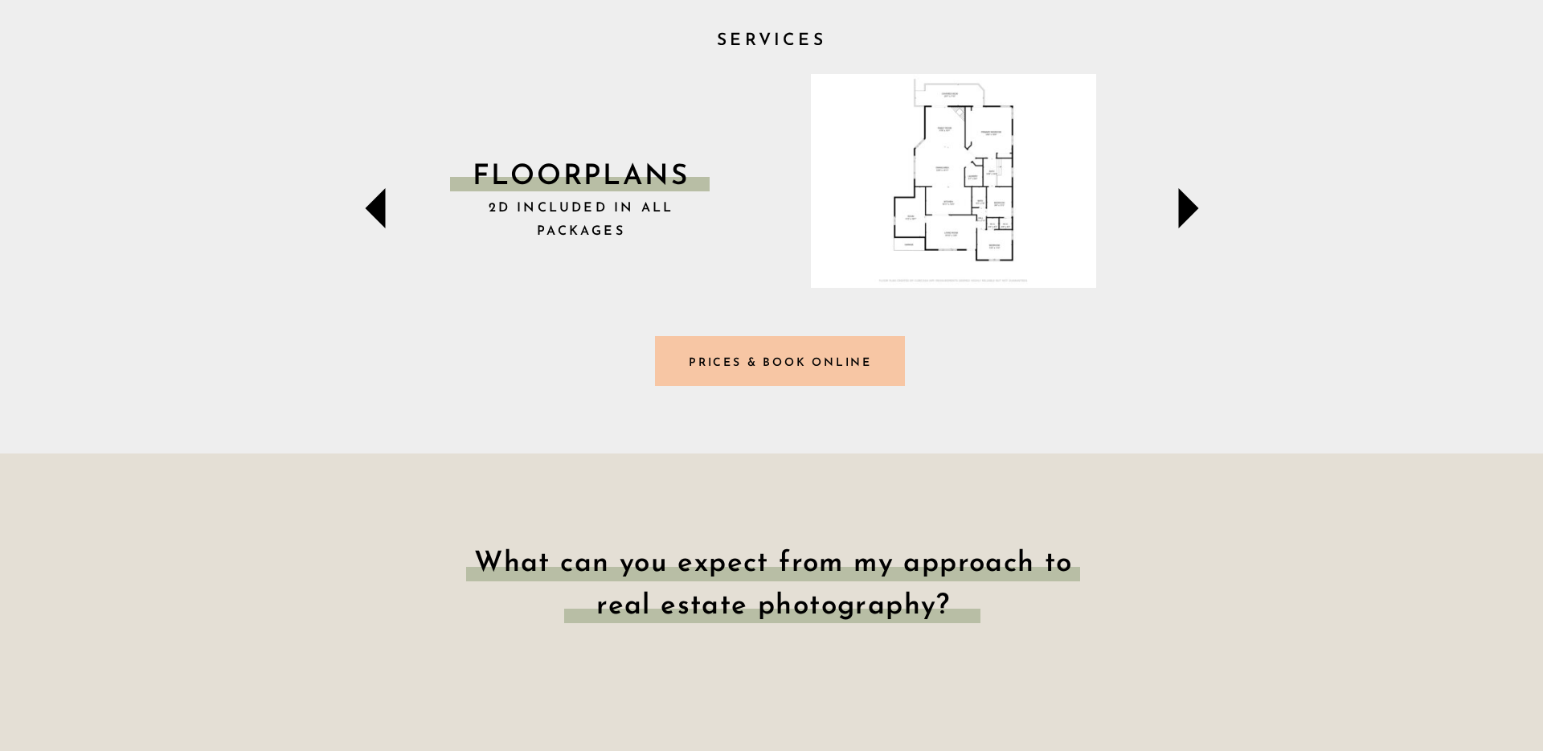
click at [1175, 218] on icon at bounding box center [1188, 208] width 80 height 80
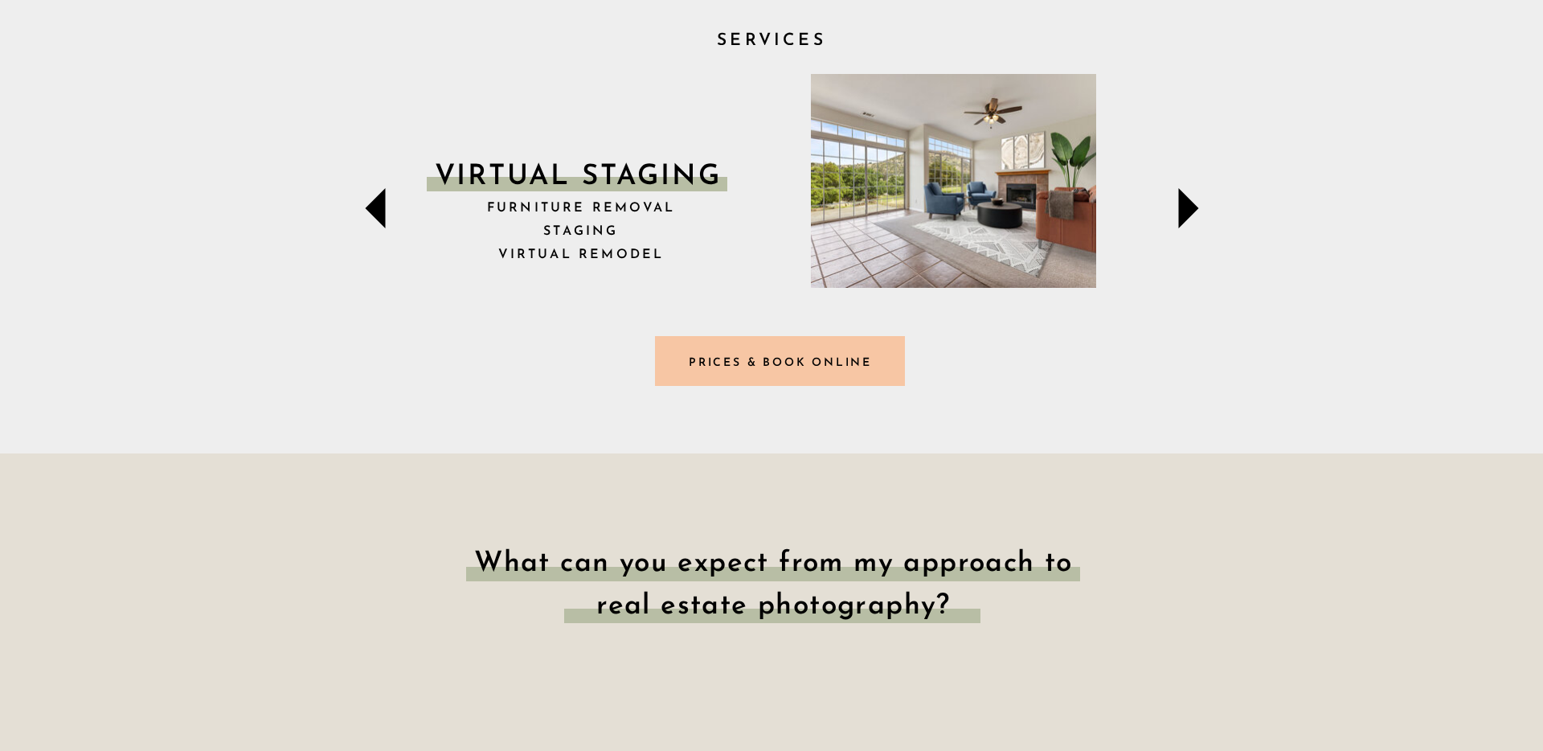
click at [361, 206] on icon at bounding box center [375, 208] width 80 height 80
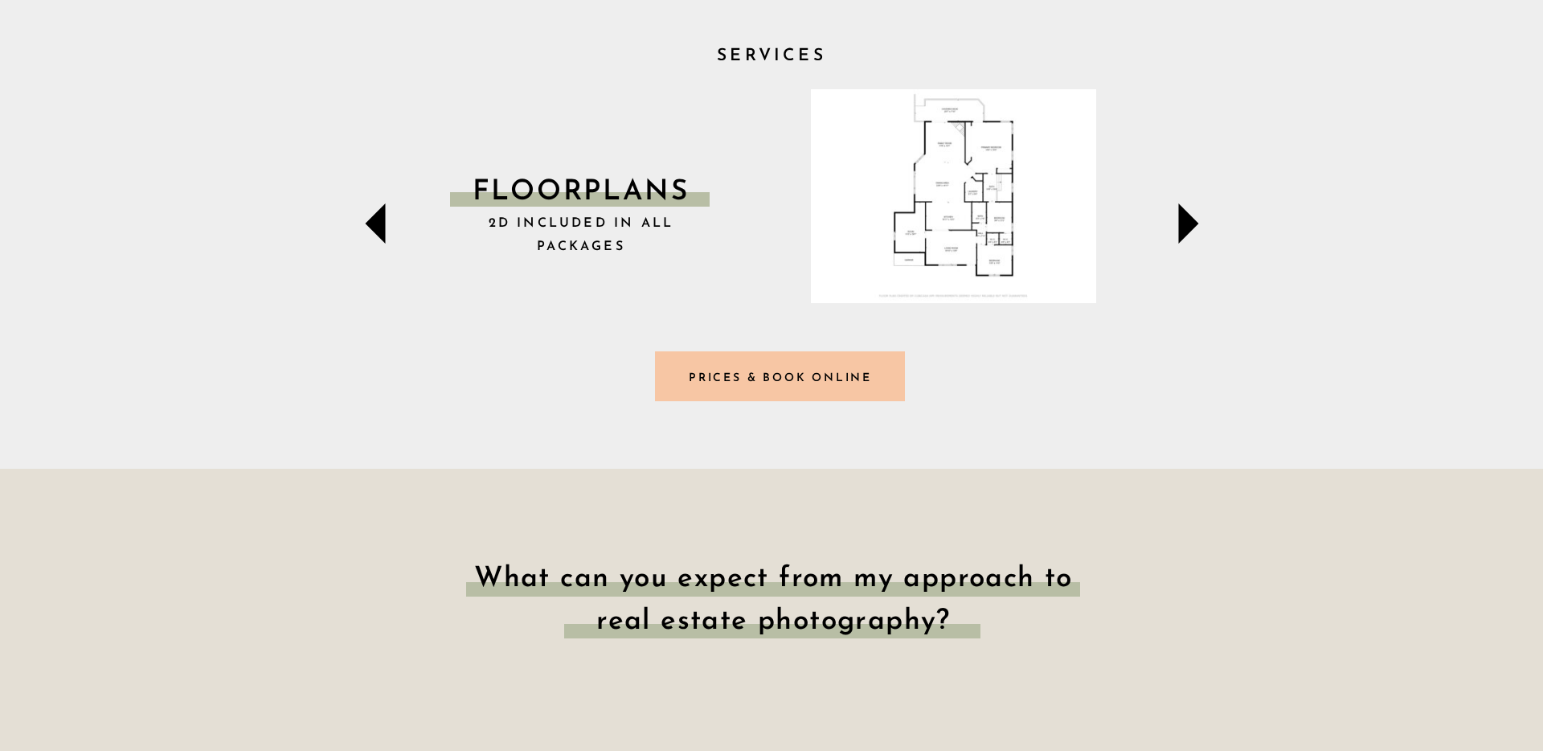
scroll to position [597, 0]
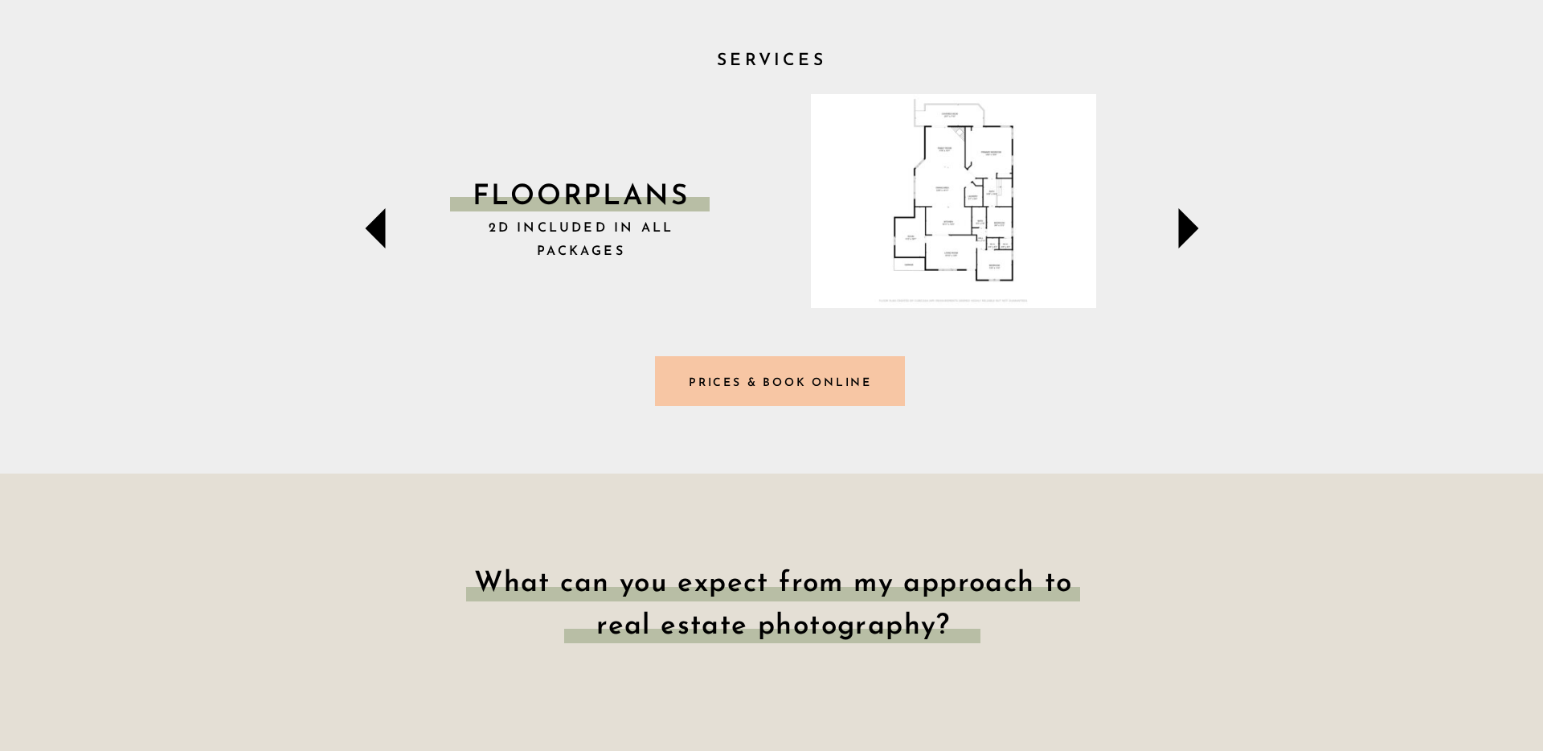
click at [1173, 223] on icon at bounding box center [1188, 228] width 80 height 80
